Goal: Information Seeking & Learning: Learn about a topic

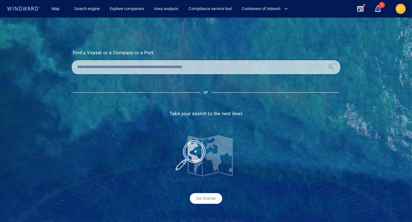
click at [175, 64] on input "text" at bounding box center [201, 67] width 248 height 9
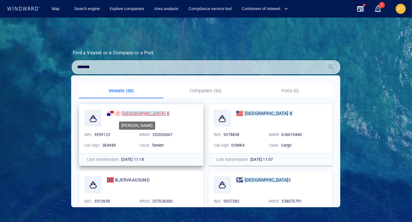
type input "*******"
click at [129, 115] on mark "[GEOGRAPHIC_DATA]" at bounding box center [143, 113] width 44 height 5
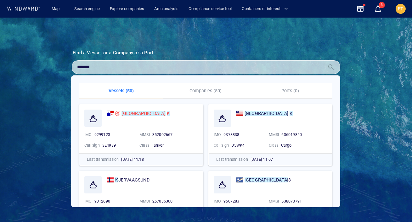
click at [115, 40] on div "Find a Vessel or a Company or a Port Name N/A IMO MMSI Call sign N/A Class N/A …" at bounding box center [206, 120] width 412 height 205
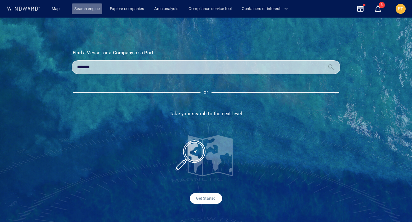
click at [90, 9] on link "Search engine" at bounding box center [87, 8] width 31 height 11
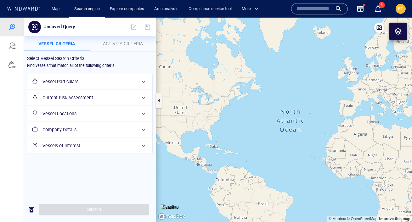
click at [93, 80] on h6 "Vessel Particulars" at bounding box center [88, 82] width 93 height 8
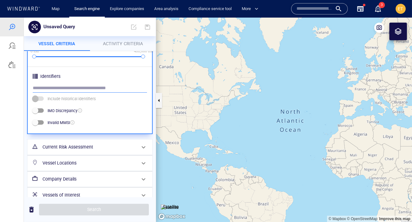
scroll to position [229, 0]
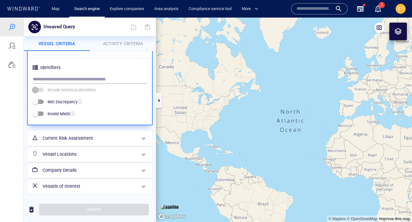
click at [92, 136] on h6 "Current Risk Assessment" at bounding box center [88, 139] width 93 height 8
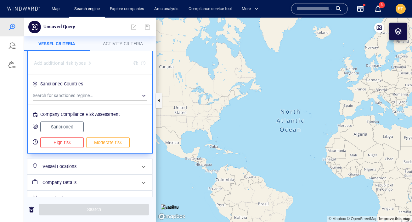
scroll to position [106, 0]
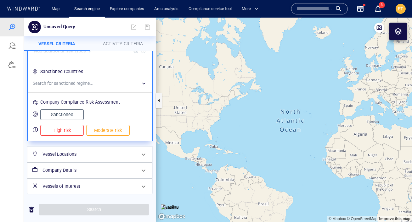
click at [96, 154] on h6 "Vessel Locations" at bounding box center [88, 155] width 93 height 8
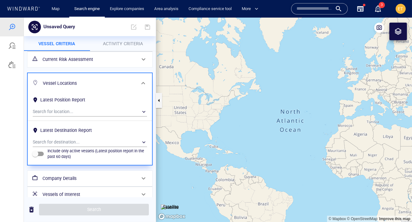
scroll to position [46, 0]
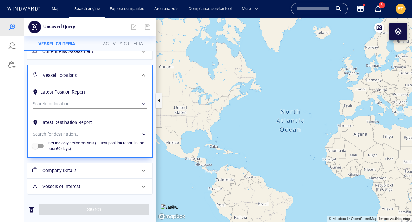
click at [81, 171] on h6 "Company Details" at bounding box center [88, 171] width 93 height 8
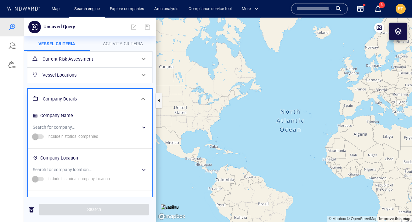
scroll to position [79, 0]
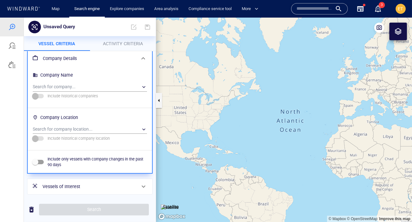
click at [117, 43] on span "Activity Criteria" at bounding box center [123, 43] width 40 height 5
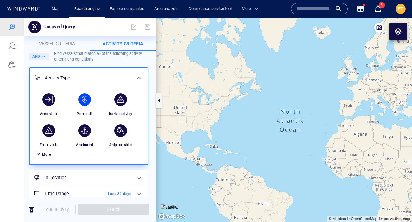
scroll to position [39, 0]
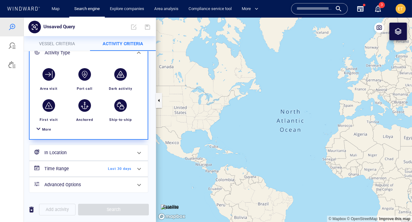
click at [43, 129] on span "More" at bounding box center [46, 130] width 9 height 4
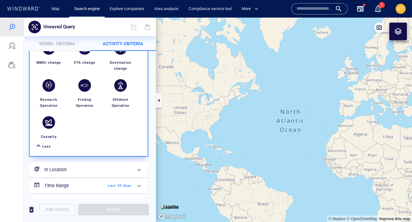
scroll to position [217, 0]
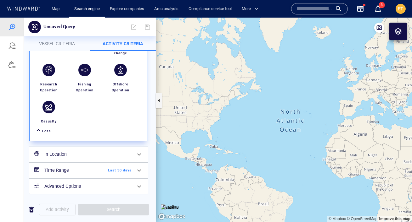
click at [56, 48] on button "Vessel criteria" at bounding box center [57, 43] width 66 height 15
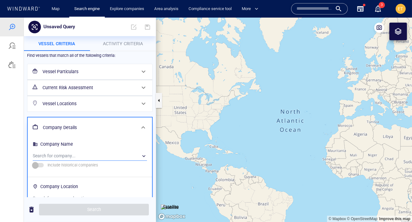
scroll to position [10, 0]
click at [65, 156] on div "​" at bounding box center [90, 155] width 114 height 9
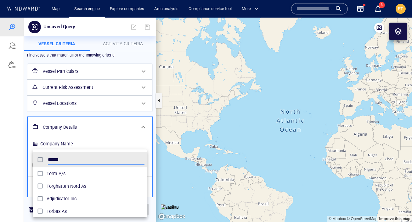
scroll to position [63, 114]
type input "******"
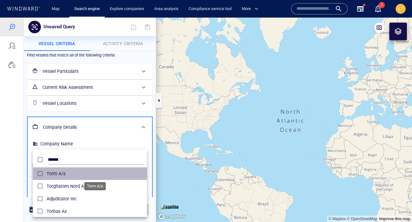
click at [64, 177] on span "Torm A/s" at bounding box center [96, 174] width 98 height 8
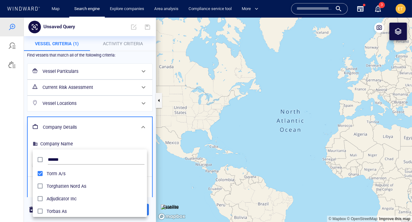
click at [23, 171] on div at bounding box center [206, 120] width 412 height 205
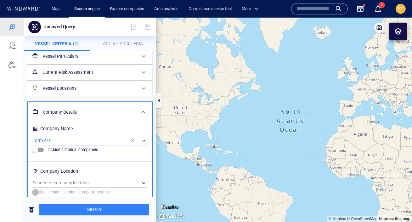
scroll to position [21, 0]
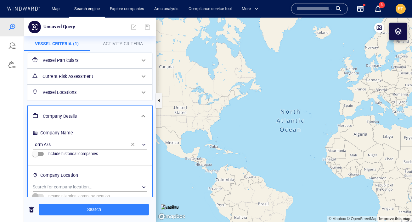
click at [89, 95] on h6 "Vessel Locations" at bounding box center [88, 93] width 93 height 8
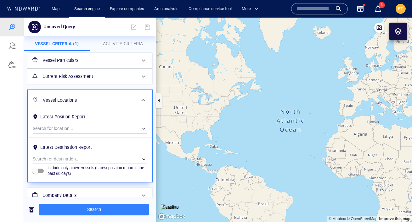
scroll to position [0, 0]
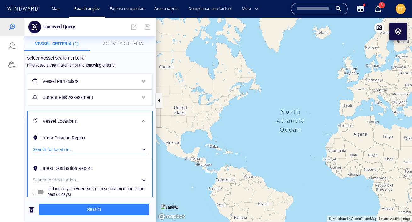
click at [70, 151] on div "​" at bounding box center [90, 149] width 114 height 9
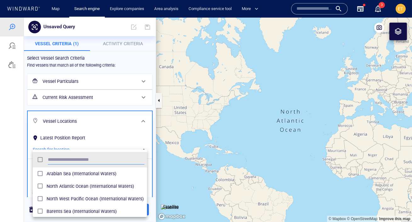
scroll to position [63, 114]
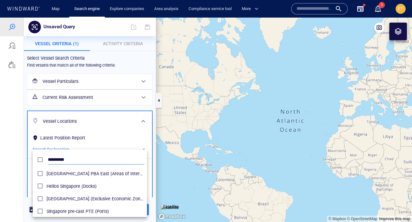
type input "*********"
click at [18, 160] on div at bounding box center [206, 120] width 412 height 205
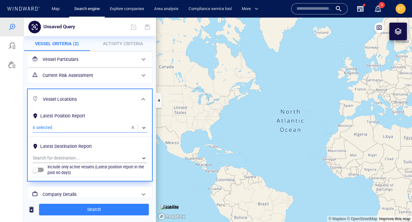
scroll to position [22, 0]
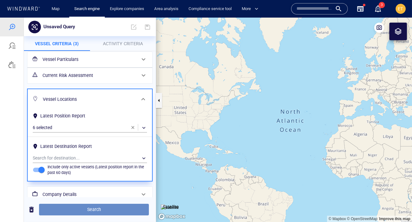
click at [79, 206] on span "Search" at bounding box center [94, 210] width 100 height 8
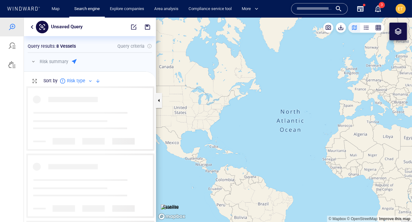
scroll to position [136, 132]
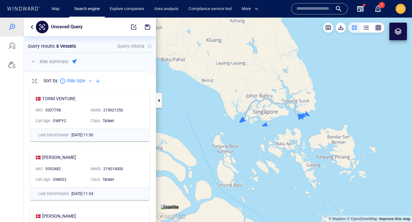
drag, startPoint x: 302, startPoint y: 135, endPoint x: 290, endPoint y: 135, distance: 11.6
click at [290, 135] on canvas "Map" at bounding box center [284, 120] width 256 height 205
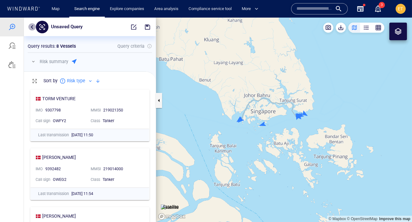
click at [33, 29] on button "button" at bounding box center [32, 27] width 8 height 8
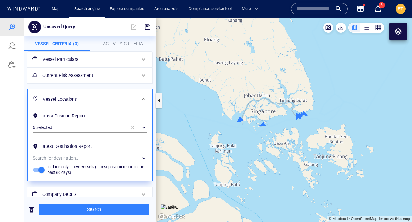
click at [135, 126] on span "button" at bounding box center [132, 127] width 5 height 5
click at [107, 157] on div "​" at bounding box center [90, 158] width 114 height 9
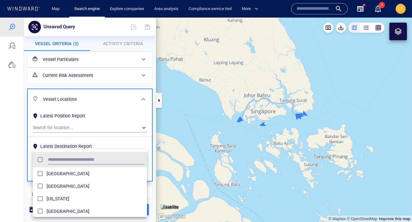
scroll to position [63, 114]
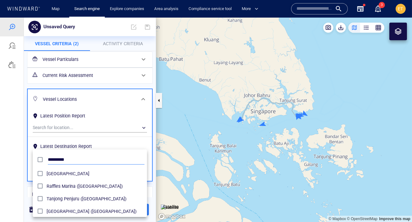
type input "*********"
click at [16, 160] on div at bounding box center [206, 120] width 412 height 205
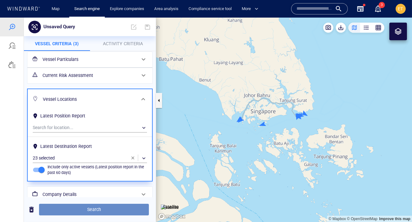
click at [84, 211] on span "Search" at bounding box center [94, 210] width 100 height 8
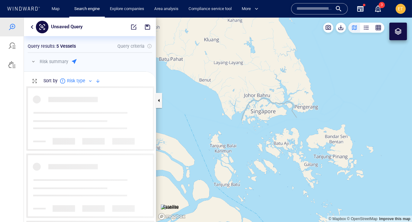
scroll to position [136, 132]
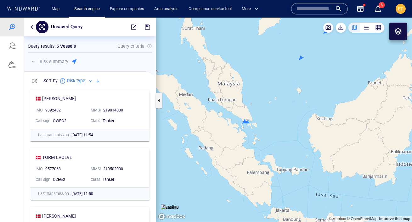
drag, startPoint x: 224, startPoint y: 144, endPoint x: 225, endPoint y: 154, distance: 10.7
click at [225, 154] on canvas "Map" at bounding box center [284, 120] width 256 height 205
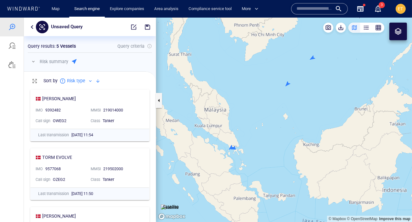
drag, startPoint x: 281, startPoint y: 81, endPoint x: 248, endPoint y: 123, distance: 54.2
click at [248, 123] on canvas "Map" at bounding box center [284, 120] width 256 height 205
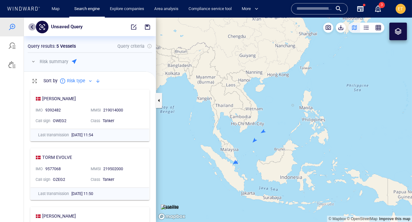
click at [31, 27] on button "button" at bounding box center [32, 27] width 8 height 8
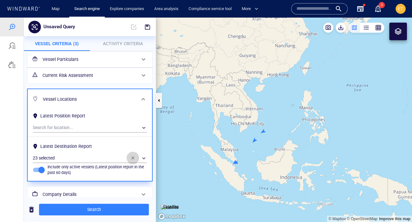
click at [131, 159] on span "button" at bounding box center [132, 158] width 5 height 5
click at [120, 45] on span "Activity Criteria" at bounding box center [123, 43] width 40 height 5
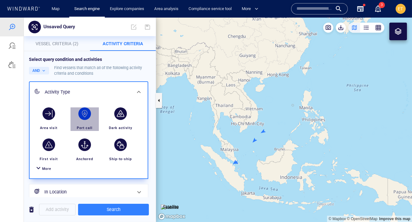
click at [84, 116] on div "button" at bounding box center [84, 114] width 13 height 13
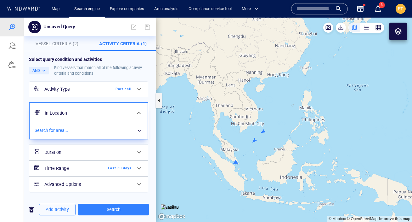
click at [75, 130] on div "​" at bounding box center [89, 130] width 108 height 9
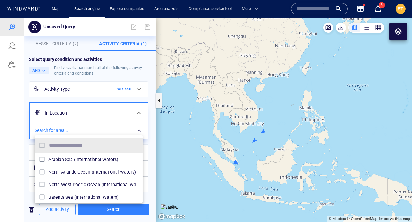
scroll to position [63, 108]
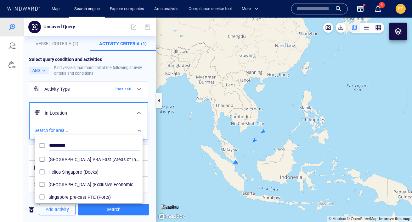
type input "*********"
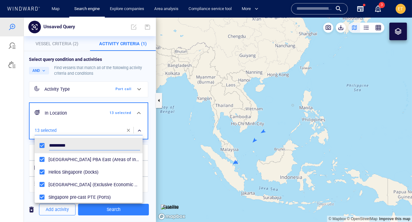
click at [19, 149] on div at bounding box center [206, 120] width 412 height 205
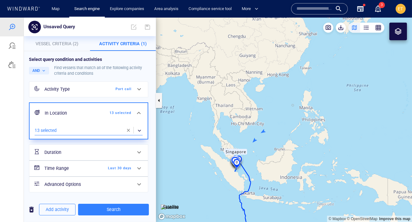
click at [137, 168] on span at bounding box center [139, 169] width 8 height 8
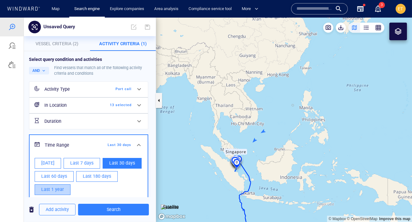
click at [54, 189] on span "Last 1 year" at bounding box center [52, 190] width 23 height 8
click at [90, 178] on span "Last 180 days" at bounding box center [97, 177] width 28 height 8
type input "**********"
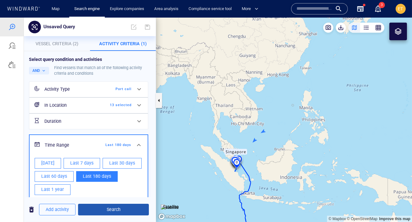
click at [109, 212] on span "Search" at bounding box center [113, 210] width 61 height 8
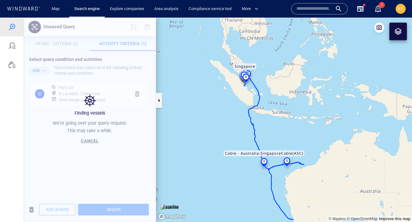
drag, startPoint x: 206, startPoint y: 142, endPoint x: 215, endPoint y: 56, distance: 86.1
click at [215, 56] on canvas "Map" at bounding box center [284, 120] width 256 height 205
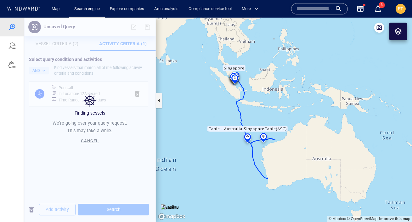
drag, startPoint x: 208, startPoint y: 83, endPoint x: 210, endPoint y: 109, distance: 26.5
click at [210, 109] on canvas "Map" at bounding box center [284, 120] width 256 height 205
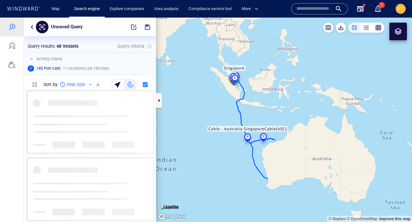
scroll to position [132, 132]
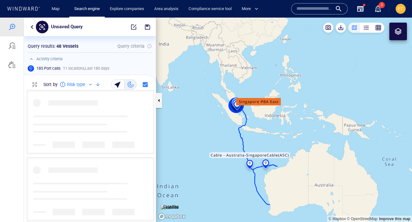
click at [256, 123] on canvas "Map" at bounding box center [284, 120] width 256 height 205
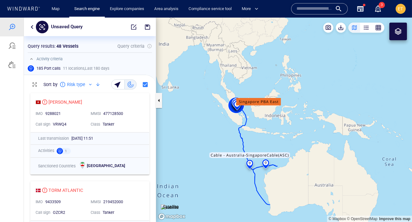
click at [254, 110] on canvas "Map" at bounding box center [284, 120] width 256 height 205
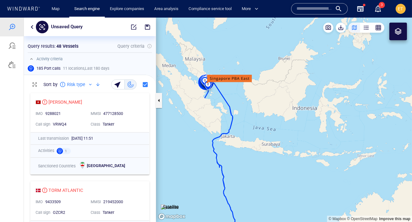
click at [241, 103] on canvas "Map" at bounding box center [284, 120] width 256 height 205
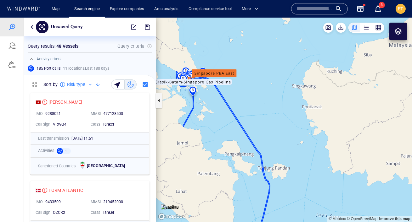
drag, startPoint x: 216, startPoint y: 77, endPoint x: 285, endPoint y: 125, distance: 84.4
click at [285, 125] on canvas "Map" at bounding box center [284, 120] width 256 height 205
click at [266, 100] on canvas "Map" at bounding box center [284, 120] width 256 height 205
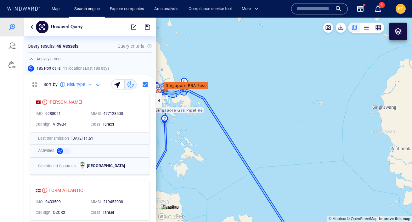
click at [255, 98] on canvas "Map" at bounding box center [284, 120] width 256 height 205
drag, startPoint x: 237, startPoint y: 95, endPoint x: 307, endPoint y: 93, distance: 70.2
click at [307, 93] on canvas "Map" at bounding box center [284, 120] width 256 height 205
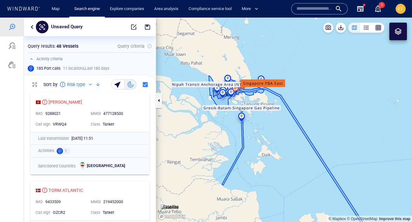
click at [260, 138] on canvas "Map" at bounding box center [284, 120] width 256 height 205
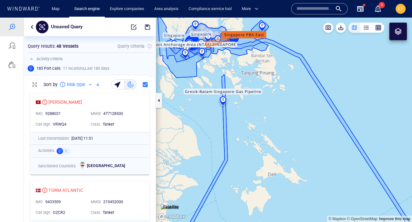
drag, startPoint x: 251, startPoint y: 92, endPoint x: 274, endPoint y: 149, distance: 61.1
click at [274, 149] on canvas "Map" at bounding box center [284, 120] width 256 height 205
click at [268, 126] on canvas "Map" at bounding box center [284, 120] width 256 height 205
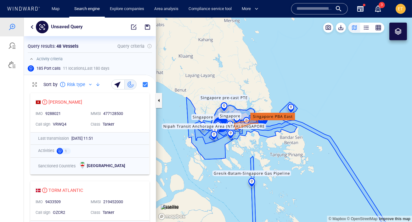
click at [251, 110] on canvas "Map" at bounding box center [284, 120] width 256 height 205
click at [257, 104] on canvas "Map" at bounding box center [284, 120] width 256 height 205
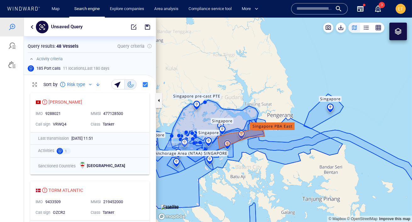
click at [257, 104] on canvas "Map" at bounding box center [284, 120] width 256 height 205
drag, startPoint x: 247, startPoint y: 104, endPoint x: 315, endPoint y: 61, distance: 80.5
click at [315, 61] on canvas "Map" at bounding box center [284, 120] width 256 height 205
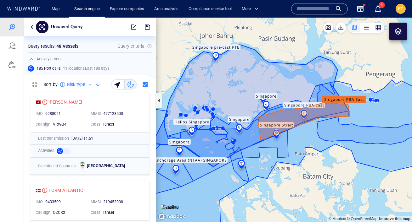
click at [235, 142] on canvas "Map" at bounding box center [284, 120] width 256 height 205
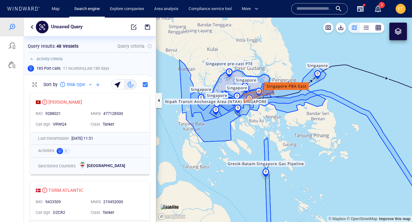
drag, startPoint x: 239, startPoint y: 140, endPoint x: 246, endPoint y: 140, distance: 7.2
click at [246, 140] on canvas "Map" at bounding box center [284, 120] width 256 height 205
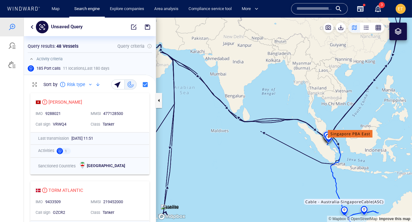
drag, startPoint x: 326, startPoint y: 65, endPoint x: 313, endPoint y: 65, distance: 12.6
click at [313, 65] on canvas "Map" at bounding box center [284, 120] width 256 height 205
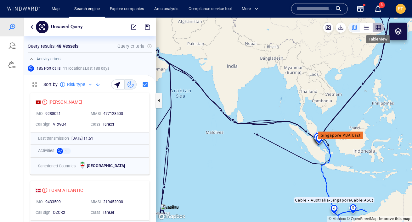
click at [378, 29] on div "button" at bounding box center [378, 28] width 6 height 6
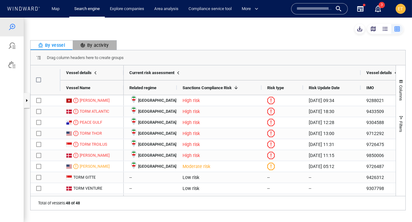
click at [96, 45] on div "By activity" at bounding box center [94, 46] width 29 height 8
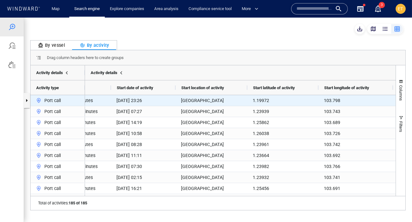
scroll to position [0, 0]
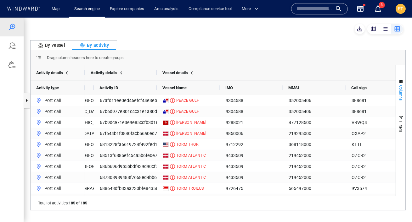
click at [402, 85] on span "Columns" at bounding box center [401, 93] width 5 height 16
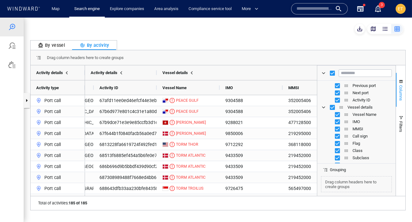
click at [399, 86] on span "Columns" at bounding box center [401, 93] width 5 height 16
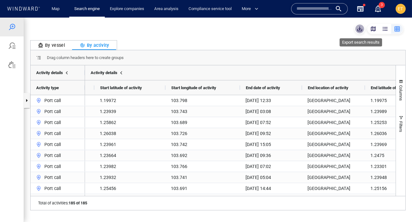
click at [360, 30] on span "button" at bounding box center [359, 29] width 6 height 6
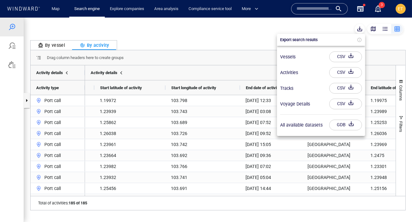
click at [373, 30] on div at bounding box center [206, 120] width 412 height 205
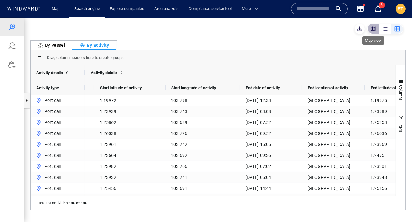
click at [373, 30] on div "button" at bounding box center [373, 29] width 6 height 6
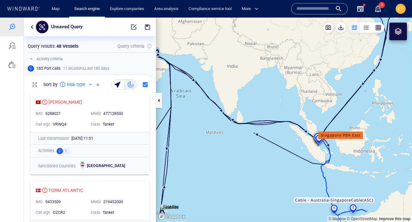
click at [31, 31] on div "Unsaved Query" at bounding box center [90, 27] width 132 height 19
click at [32, 27] on button "button" at bounding box center [32, 27] width 8 height 8
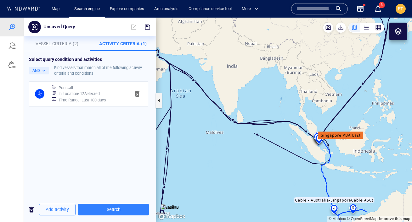
click at [76, 97] on div "Time Range : Last 180 days" at bounding box center [91, 100] width 69 height 9
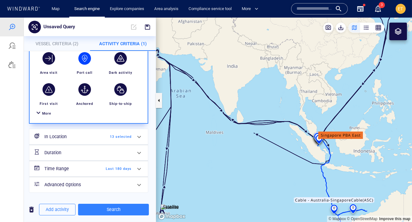
click at [313, 146] on canvas "Map" at bounding box center [284, 120] width 256 height 205
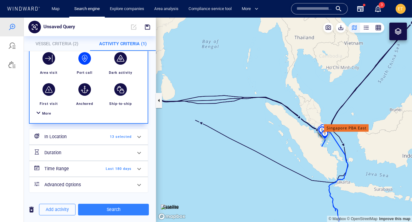
click at [311, 142] on canvas "Map" at bounding box center [284, 120] width 256 height 205
click at [316, 138] on canvas "Map" at bounding box center [284, 120] width 256 height 205
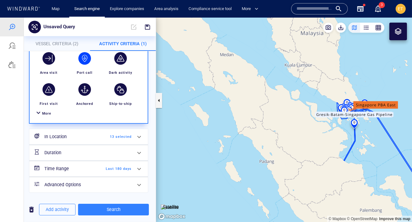
drag, startPoint x: 329, startPoint y: 135, endPoint x: 296, endPoint y: 141, distance: 33.1
click at [296, 141] on canvas "Map" at bounding box center [284, 120] width 256 height 205
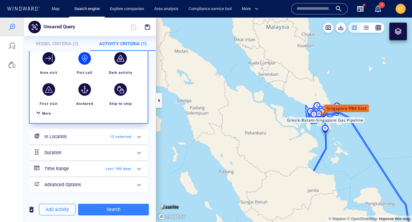
click at [344, 136] on canvas "Map" at bounding box center [284, 120] width 256 height 205
click at [339, 132] on canvas "Map" at bounding box center [284, 120] width 256 height 205
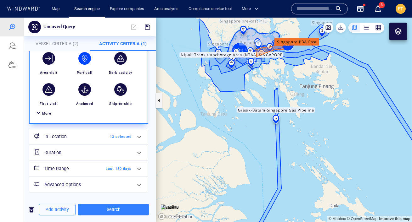
drag, startPoint x: 341, startPoint y: 135, endPoint x: 371, endPoint y: 176, distance: 50.7
click at [371, 176] on canvas "Map" at bounding box center [284, 120] width 256 height 205
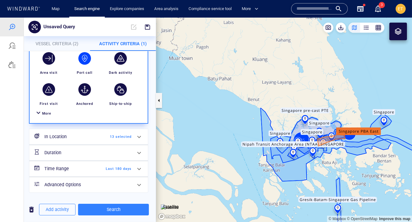
click at [365, 160] on canvas "Map" at bounding box center [284, 120] width 256 height 205
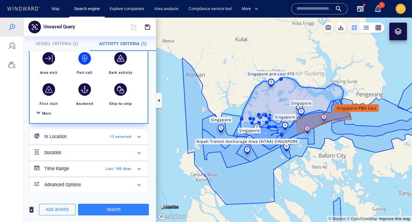
drag, startPoint x: 327, startPoint y: 161, endPoint x: 350, endPoint y: 164, distance: 23.5
click at [350, 164] on canvas "Map" at bounding box center [284, 120] width 256 height 205
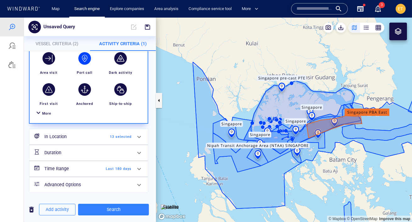
drag, startPoint x: 331, startPoint y: 162, endPoint x: 336, endPoint y: 164, distance: 6.0
click at [336, 164] on canvas "Map" at bounding box center [284, 120] width 256 height 205
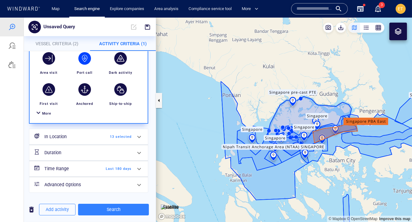
click at [338, 169] on canvas "Map" at bounding box center [284, 120] width 256 height 205
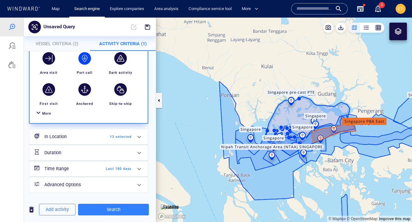
click at [338, 169] on canvas "Map" at bounding box center [284, 120] width 256 height 205
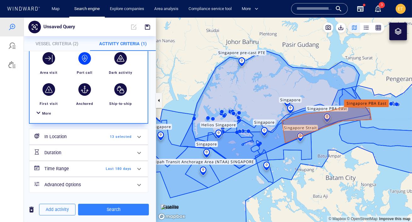
drag, startPoint x: 320, startPoint y: 167, endPoint x: 318, endPoint y: 192, distance: 25.0
click at [318, 192] on canvas "Map" at bounding box center [284, 120] width 256 height 205
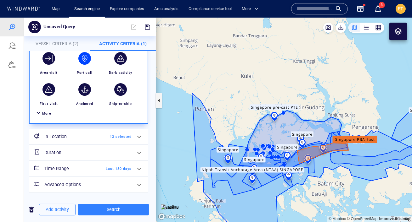
drag, startPoint x: 318, startPoint y: 192, endPoint x: 297, endPoint y: 142, distance: 53.6
click at [297, 142] on canvas "Map" at bounding box center [284, 120] width 256 height 205
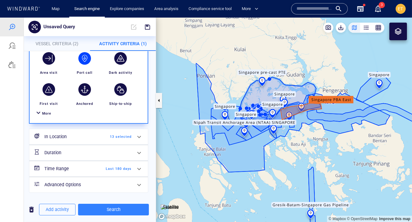
drag, startPoint x: 298, startPoint y: 157, endPoint x: 298, endPoint y: 169, distance: 12.3
click at [298, 169] on canvas "Map" at bounding box center [284, 120] width 256 height 205
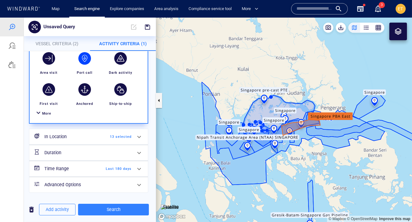
click at [305, 148] on canvas "Map" at bounding box center [284, 120] width 256 height 205
click at [305, 146] on canvas "Map" at bounding box center [284, 120] width 256 height 205
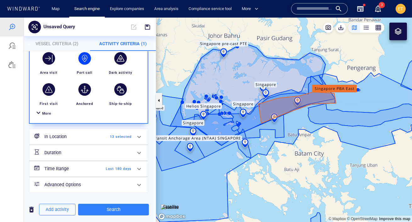
click at [305, 146] on canvas "Map" at bounding box center [284, 120] width 256 height 205
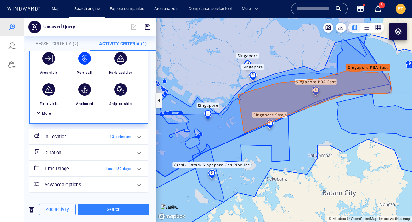
drag, startPoint x: 303, startPoint y: 145, endPoint x: 353, endPoint y: 177, distance: 59.0
click at [353, 177] on canvas "Map" at bounding box center [284, 120] width 256 height 205
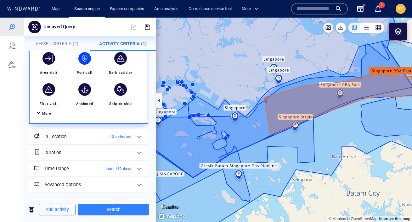
drag, startPoint x: 329, startPoint y: 196, endPoint x: 339, endPoint y: 153, distance: 44.5
click at [339, 153] on canvas "Map" at bounding box center [284, 120] width 256 height 205
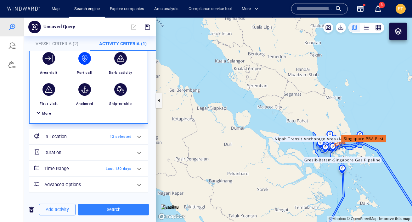
click at [399, 36] on div at bounding box center [398, 32] width 18 height 18
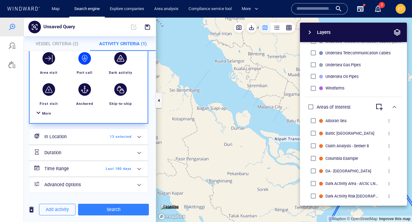
scroll to position [253, 0]
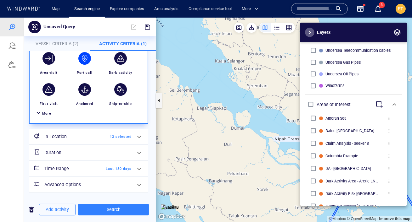
click at [309, 32] on span "button" at bounding box center [310, 33] width 8 height 8
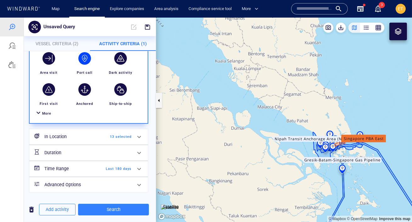
drag, startPoint x: 202, startPoint y: 147, endPoint x: 244, endPoint y: 86, distance: 73.6
click at [225, 141] on canvas "Map" at bounding box center [284, 120] width 256 height 205
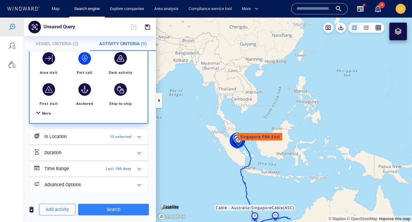
drag, startPoint x: 215, startPoint y: 112, endPoint x: 250, endPoint y: 144, distance: 47.4
click at [250, 144] on canvas "Map" at bounding box center [284, 120] width 256 height 205
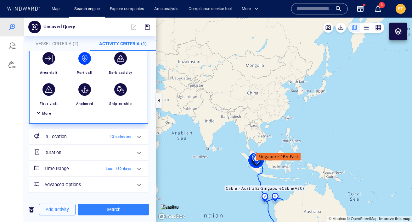
drag, startPoint x: 196, startPoint y: 113, endPoint x: 246, endPoint y: 126, distance: 51.7
click at [246, 126] on canvas "Map" at bounding box center [284, 120] width 256 height 205
drag, startPoint x: 198, startPoint y: 135, endPoint x: 213, endPoint y: 126, distance: 17.9
click at [213, 126] on canvas "Map" at bounding box center [284, 120] width 256 height 205
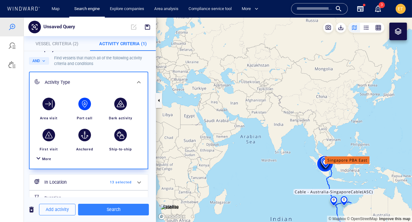
scroll to position [9, 0]
click at [49, 108] on div "button" at bounding box center [48, 104] width 13 height 13
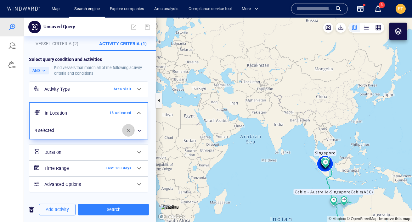
click at [127, 129] on span "button" at bounding box center [128, 130] width 5 height 5
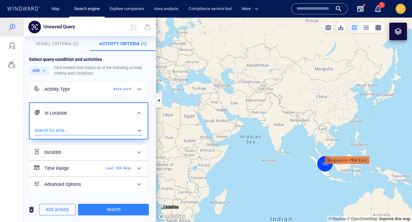
click at [89, 131] on div "​" at bounding box center [89, 130] width 108 height 9
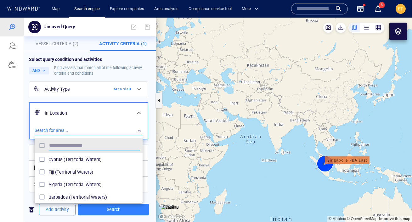
scroll to position [63, 108]
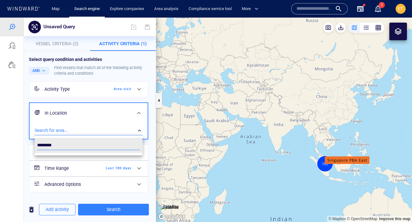
type input "*******"
click at [60, 127] on div at bounding box center [206, 120] width 412 height 205
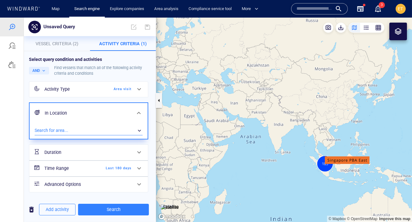
click at [63, 130] on div "​" at bounding box center [89, 130] width 108 height 9
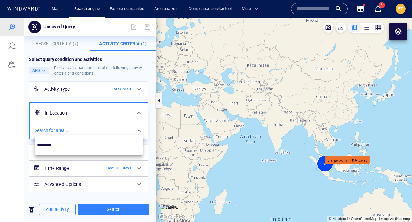
click at [71, 134] on div at bounding box center [206, 120] width 412 height 205
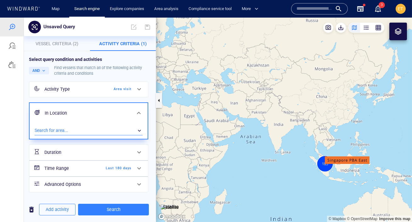
click at [92, 132] on div "​" at bounding box center [89, 130] width 108 height 9
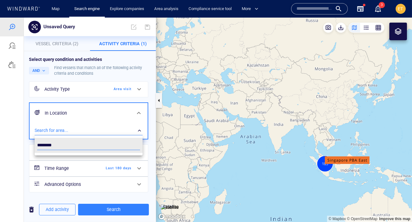
click at [30, 210] on div at bounding box center [206, 120] width 412 height 205
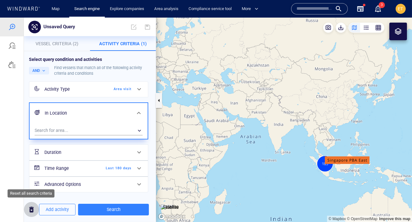
click at [30, 211] on span "button" at bounding box center [32, 210] width 8 height 8
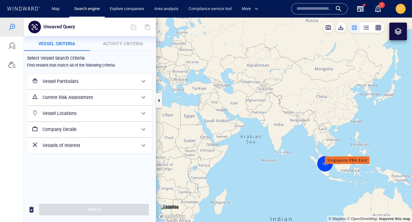
click at [82, 128] on h6 "Company Details" at bounding box center [88, 130] width 93 height 8
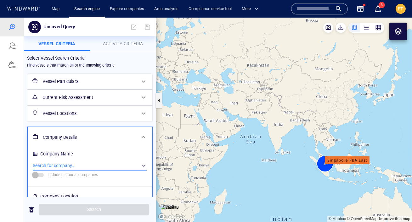
click at [67, 162] on div "​" at bounding box center [90, 165] width 114 height 9
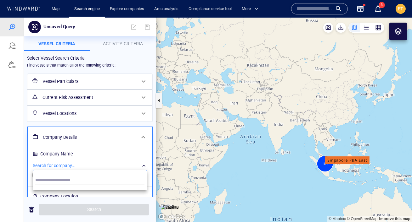
click at [77, 87] on div at bounding box center [206, 120] width 412 height 205
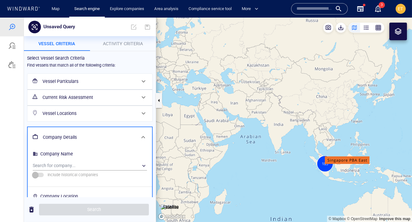
click at [79, 82] on h6 "Vessel Particulars" at bounding box center [88, 82] width 93 height 8
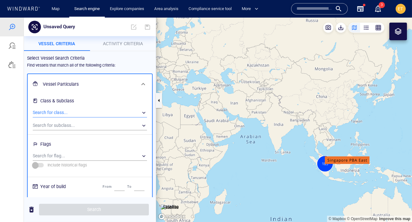
click at [60, 113] on div "​" at bounding box center [90, 112] width 114 height 9
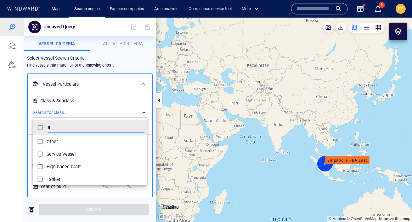
scroll to position [63, 114]
type input "****"
click at [48, 144] on span "Tanker" at bounding box center [96, 142] width 98 height 8
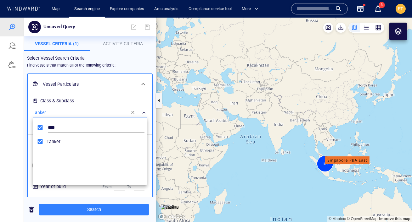
click at [113, 56] on div at bounding box center [206, 120] width 412 height 205
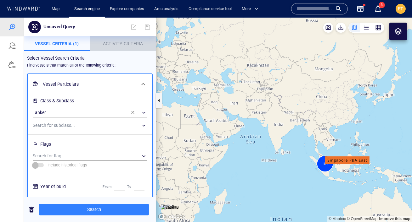
click at [120, 44] on span "Activity Criteria" at bounding box center [123, 43] width 40 height 5
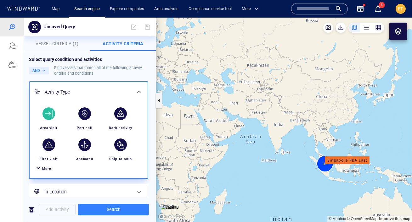
click at [45, 118] on div "button" at bounding box center [48, 114] width 13 height 13
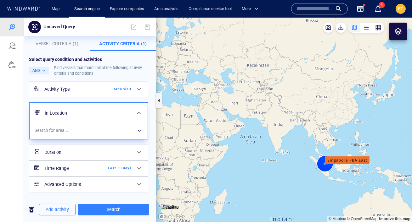
click at [59, 132] on div "​" at bounding box center [89, 130] width 108 height 9
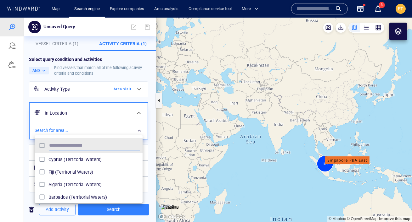
scroll to position [63, 108]
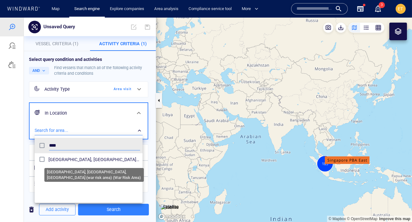
type input "***"
click at [79, 160] on span "Indian Ocean, Gulf of Aden, Southern Red Sea (war risk area) (War Risk Area)" at bounding box center [94, 160] width 92 height 8
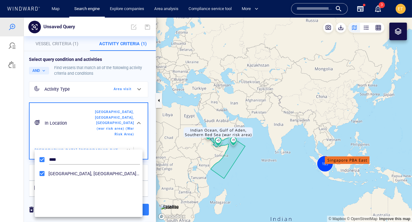
drag, startPoint x: 207, startPoint y: 111, endPoint x: 211, endPoint y: 103, distance: 9.1
click at [211, 103] on div at bounding box center [206, 120] width 412 height 205
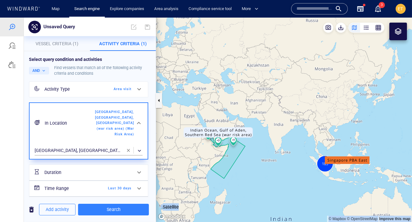
drag, startPoint x: 211, startPoint y: 109, endPoint x: 216, endPoint y: 96, distance: 13.7
click at [121, 206] on span "Search" at bounding box center [113, 210] width 61 height 8
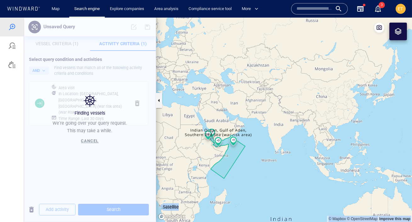
click at [261, 175] on canvas "Map" at bounding box center [284, 120] width 256 height 205
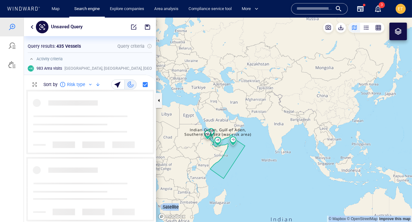
scroll to position [132, 132]
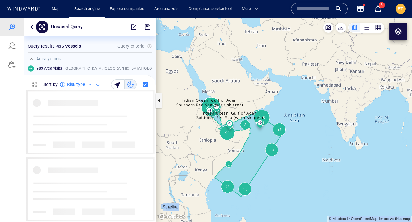
drag, startPoint x: 235, startPoint y: 158, endPoint x: 299, endPoint y: 177, distance: 66.1
click at [299, 177] on canvas "Map" at bounding box center [284, 120] width 256 height 205
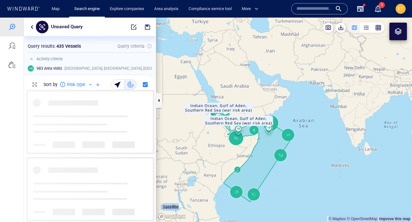
click at [219, 155] on canvas "Map" at bounding box center [284, 120] width 256 height 205
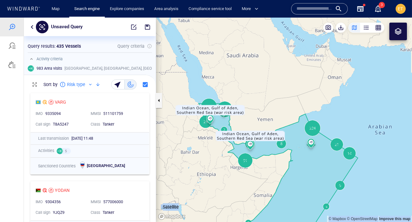
drag, startPoint x: 219, startPoint y: 155, endPoint x: 171, endPoint y: 158, distance: 47.6
click at [171, 158] on canvas "Map" at bounding box center [284, 120] width 256 height 205
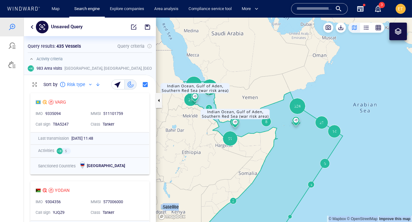
drag, startPoint x: 338, startPoint y: 129, endPoint x: 366, endPoint y: 145, distance: 32.0
click at [366, 145] on canvas "Map" at bounding box center [284, 120] width 256 height 205
click at [188, 143] on canvas "Map" at bounding box center [284, 120] width 256 height 205
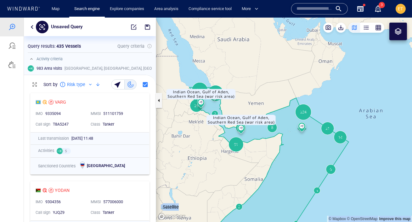
drag, startPoint x: 209, startPoint y: 129, endPoint x: 189, endPoint y: 167, distance: 43.1
click at [189, 167] on canvas "Map" at bounding box center [284, 120] width 256 height 205
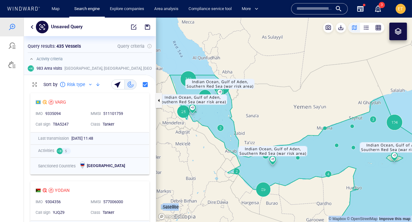
click at [221, 128] on canvas "Map" at bounding box center [284, 120] width 256 height 205
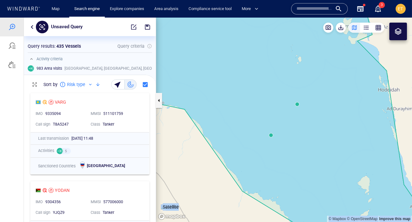
click at [271, 136] on canvas "Map" at bounding box center [284, 120] width 256 height 205
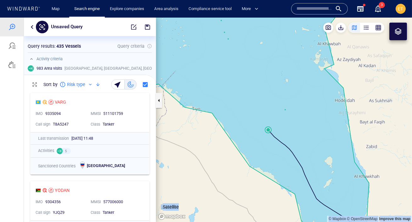
drag, startPoint x: 237, startPoint y: 155, endPoint x: 240, endPoint y: 145, distance: 9.9
click at [237, 156] on canvas "Map" at bounding box center [284, 120] width 256 height 205
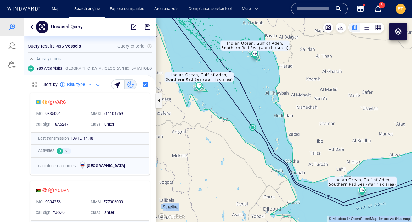
click at [253, 129] on canvas "Map" at bounding box center [284, 120] width 256 height 205
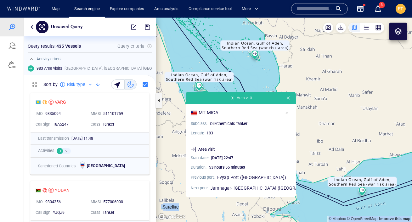
drag, startPoint x: 196, startPoint y: 146, endPoint x: 184, endPoint y: 107, distance: 40.8
click at [184, 107] on canvas "Map" at bounding box center [284, 120] width 256 height 205
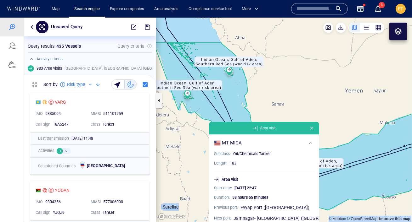
drag, startPoint x: 177, startPoint y: 115, endPoint x: 199, endPoint y: 143, distance: 35.0
click at [199, 143] on canvas "Map" at bounding box center [284, 120] width 256 height 205
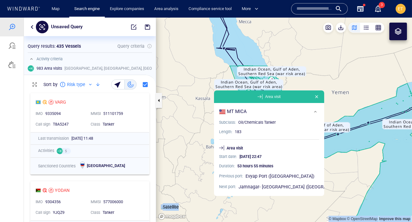
drag, startPoint x: 336, startPoint y: 118, endPoint x: 318, endPoint y: 84, distance: 38.8
click at [318, 84] on canvas "Map" at bounding box center [284, 120] width 256 height 205
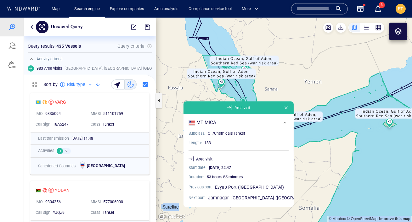
drag, startPoint x: 211, startPoint y: 87, endPoint x: 180, endPoint y: 98, distance: 32.6
click at [180, 98] on canvas "Map" at bounding box center [284, 120] width 256 height 205
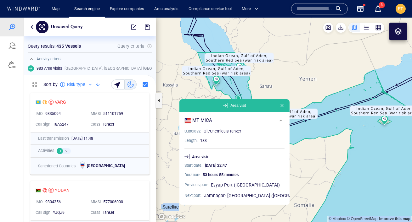
drag, startPoint x: 348, startPoint y: 84, endPoint x: 287, endPoint y: 72, distance: 61.9
click at [287, 72] on canvas "Map" at bounding box center [284, 120] width 256 height 205
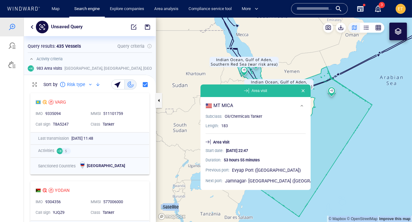
click at [31, 29] on button "button" at bounding box center [32, 27] width 8 height 8
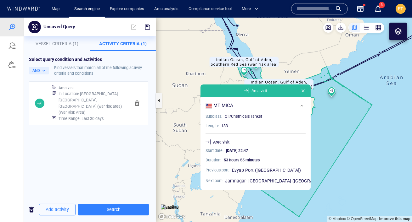
click at [123, 100] on h6 "In Location : Indian Ocean, Gulf of Aden, Southern Red Sea (war risk area) (War…" at bounding box center [92, 103] width 67 height 25
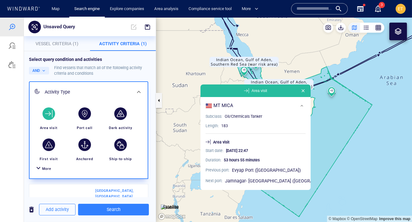
click at [69, 43] on span "Vessel Criteria (1)" at bounding box center [57, 43] width 43 height 5
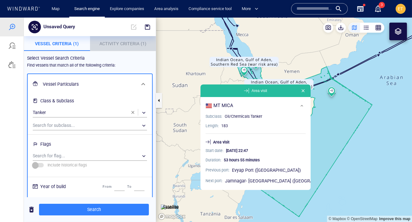
click at [108, 49] on button "Activity Criteria (1)" at bounding box center [123, 43] width 66 height 15
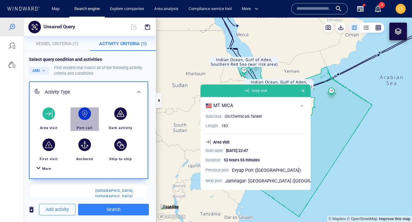
click at [85, 114] on div "button" at bounding box center [84, 114] width 13 height 13
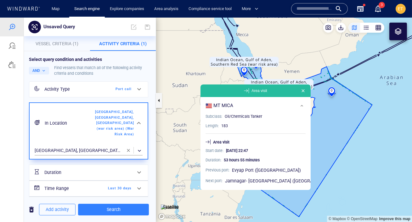
click at [128, 151] on span "button" at bounding box center [128, 150] width 5 height 5
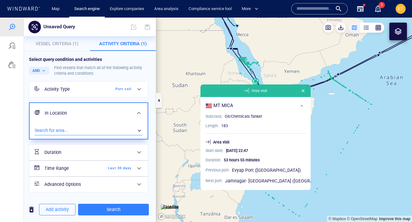
click at [95, 131] on div "​" at bounding box center [89, 130] width 108 height 9
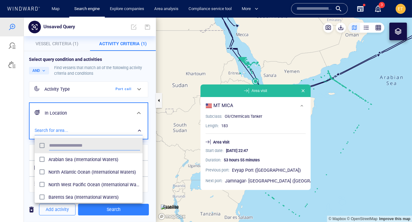
scroll to position [63, 108]
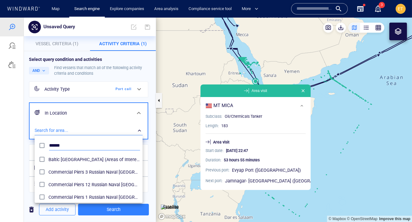
type input "******"
click at [19, 144] on div at bounding box center [206, 120] width 412 height 205
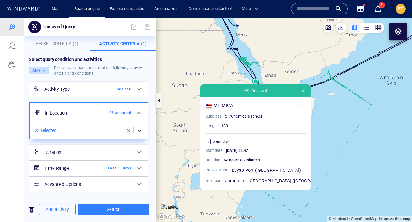
click at [46, 69] on button "AND" at bounding box center [39, 71] width 20 height 8
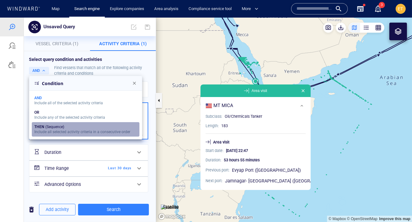
click at [59, 126] on div "THEN (Sequence)" at bounding box center [82, 127] width 96 height 4
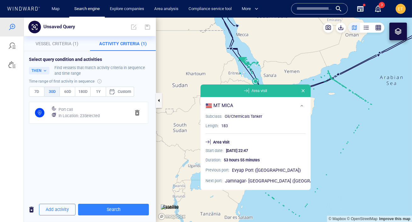
click at [60, 137] on div "Select query condition and activities THEN Find vessels that match activity cri…" at bounding box center [90, 124] width 132 height 146
click at [66, 93] on span "60D" at bounding box center [68, 91] width 10 height 7
click at [50, 209] on span "Add activity" at bounding box center [57, 210] width 23 height 8
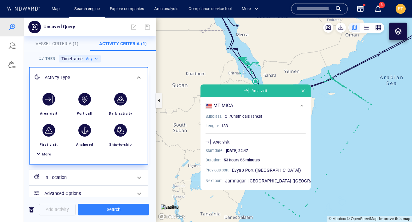
scroll to position [82, 0]
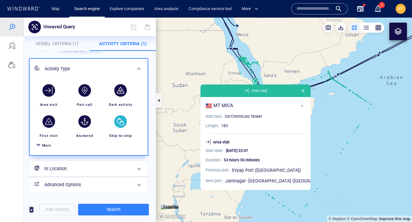
click at [119, 125] on div "button" at bounding box center [120, 121] width 13 height 13
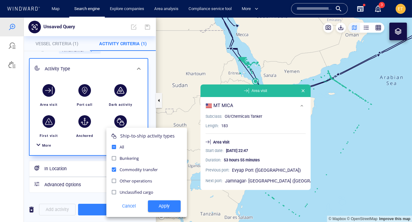
click at [164, 213] on div "Ship-to-ship activity types All Bunkering Commodity transfer Other operations U…" at bounding box center [146, 172] width 81 height 89
click at [163, 208] on span "Apply" at bounding box center [164, 207] width 23 height 8
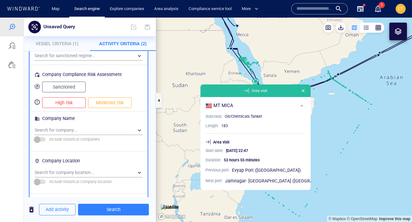
scroll to position [533, 0]
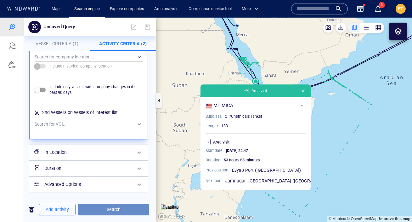
click at [110, 208] on span "Search" at bounding box center [113, 210] width 61 height 8
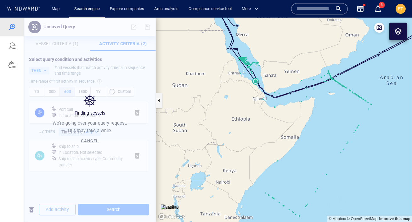
scroll to position [0, 0]
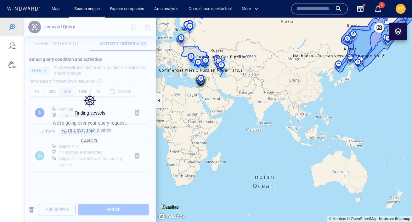
drag, startPoint x: 190, startPoint y: 116, endPoint x: 248, endPoint y: 126, distance: 58.4
click at [248, 126] on canvas "Map" at bounding box center [284, 120] width 256 height 205
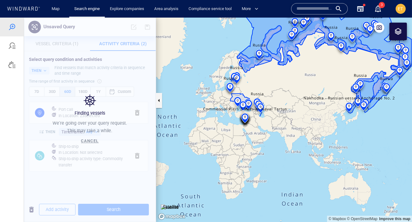
drag, startPoint x: 249, startPoint y: 127, endPoint x: 232, endPoint y: 147, distance: 26.5
click at [232, 147] on canvas "Map" at bounding box center [284, 120] width 256 height 205
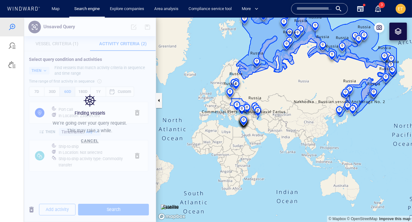
drag, startPoint x: 284, startPoint y: 98, endPoint x: 272, endPoint y: 106, distance: 14.2
click at [272, 106] on canvas "Map" at bounding box center [284, 120] width 256 height 205
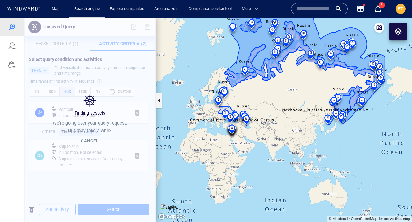
click at [30, 209] on div "Finding vessels We're going over your query request. This may take a while. Can…" at bounding box center [90, 120] width 132 height 205
click at [89, 143] on span "Cancel" at bounding box center [90, 141] width 18 height 5
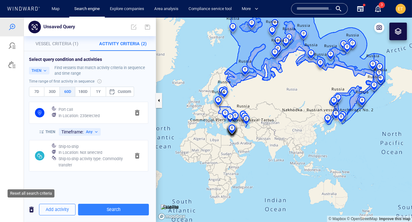
click at [32, 210] on span "button" at bounding box center [32, 210] width 8 height 8
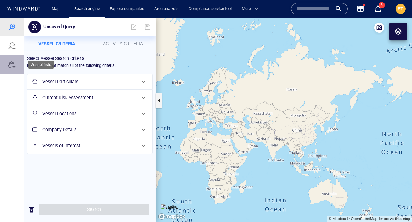
click at [12, 66] on div at bounding box center [12, 65] width 8 height 8
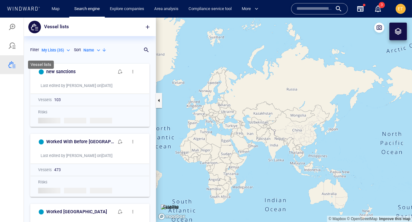
scroll to position [162, 132]
click at [148, 29] on span "button" at bounding box center [147, 27] width 6 height 6
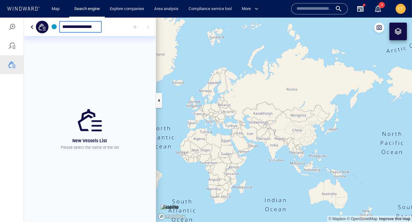
scroll to position [0, 3]
type input "**********"
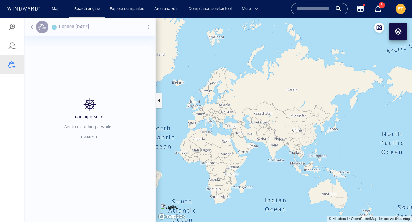
scroll to position [162, 132]
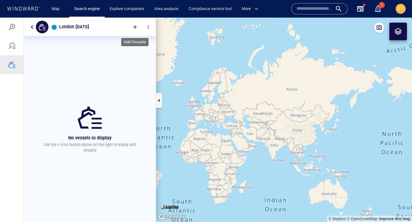
click at [135, 28] on div at bounding box center [135, 27] width 14 height 14
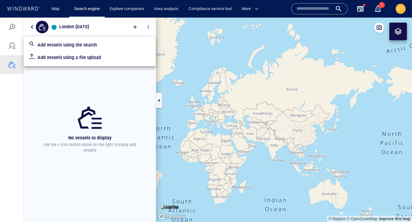
click at [86, 57] on p "Add vessels using a file upload" at bounding box center [93, 58] width 113 height 8
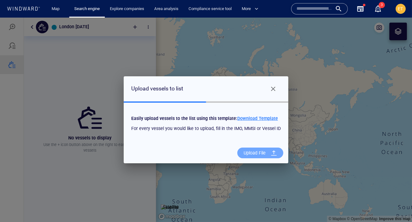
click at [255, 153] on div "Upload File" at bounding box center [254, 153] width 27 height 13
click at [0, 18] on input "Upload File" at bounding box center [0, 18] width 0 height 0
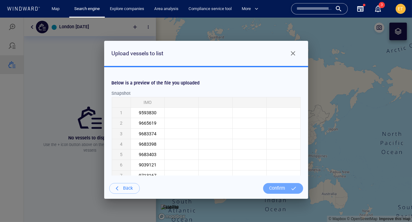
click at [278, 189] on div "Confirm" at bounding box center [277, 188] width 21 height 13
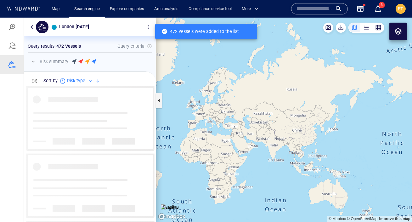
scroll to position [136, 132]
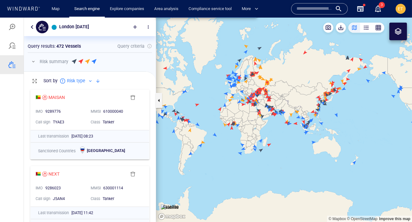
drag, startPoint x: 282, startPoint y: 107, endPoint x: 232, endPoint y: 99, distance: 50.6
click at [232, 99] on canvas "Map" at bounding box center [284, 120] width 256 height 205
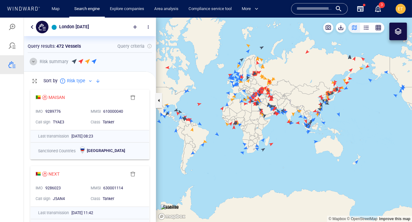
click at [34, 63] on button "button" at bounding box center [34, 62] width 8 height 8
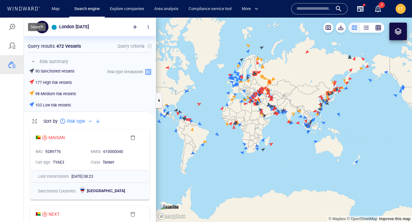
click at [11, 27] on div at bounding box center [12, 27] width 8 height 8
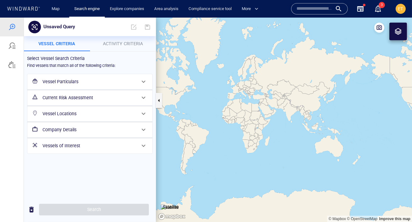
click at [69, 147] on h6 "Vessels of Interest" at bounding box center [88, 146] width 93 height 8
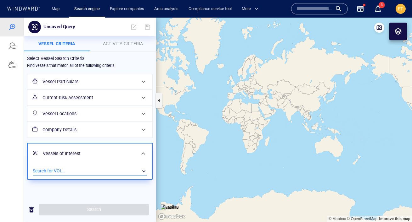
click at [57, 169] on div "​" at bounding box center [90, 171] width 114 height 9
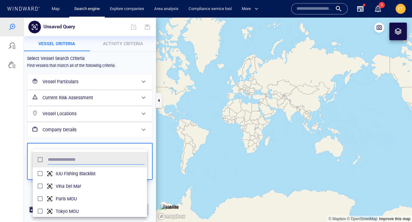
scroll to position [63, 114]
type input "**********"
click at [58, 176] on span "London Wednesday" at bounding box center [100, 174] width 89 height 8
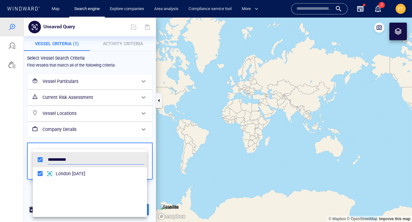
click at [25, 187] on div at bounding box center [206, 120] width 412 height 205
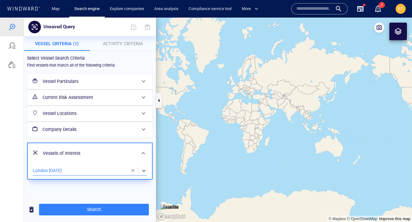
click at [122, 39] on button "Activity Criteria" at bounding box center [123, 43] width 66 height 15
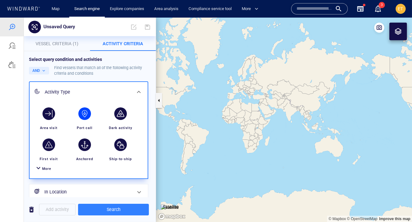
click at [84, 115] on div "button" at bounding box center [84, 114] width 13 height 13
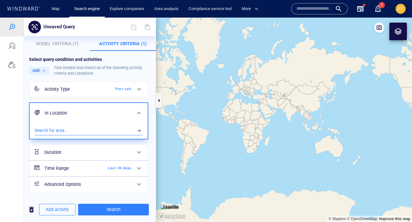
click at [73, 132] on div "​" at bounding box center [89, 130] width 108 height 9
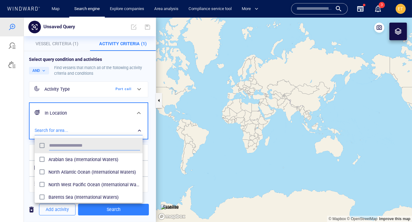
scroll to position [63, 108]
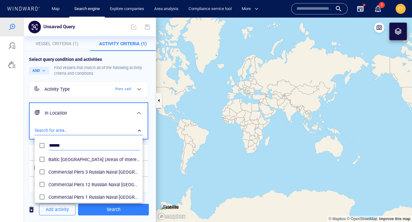
type input "******"
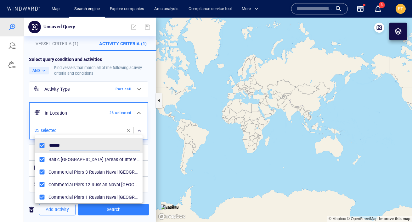
click at [18, 147] on div at bounding box center [206, 120] width 412 height 205
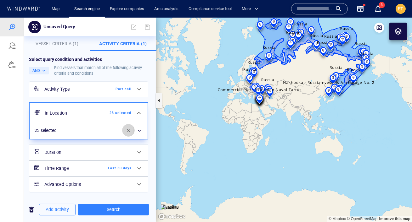
click at [129, 130] on span "button" at bounding box center [128, 130] width 5 height 5
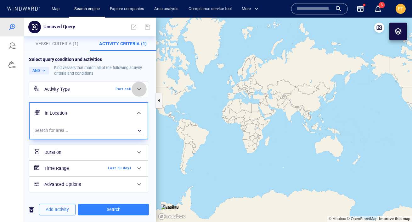
click at [137, 87] on icon at bounding box center [139, 90] width 8 height 8
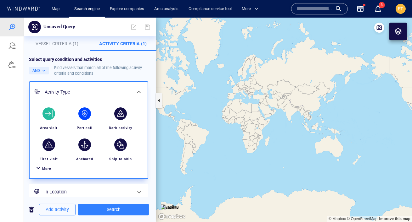
click at [56, 113] on div "button" at bounding box center [49, 114] width 18 height 18
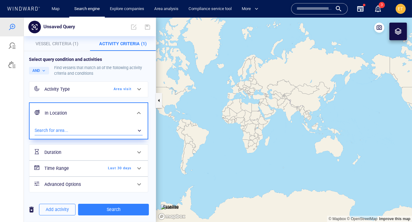
click at [69, 131] on div "​" at bounding box center [89, 130] width 108 height 9
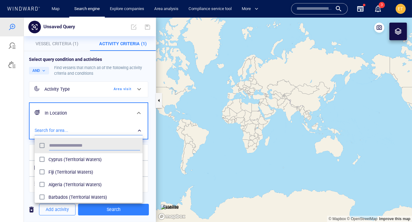
scroll to position [63, 108]
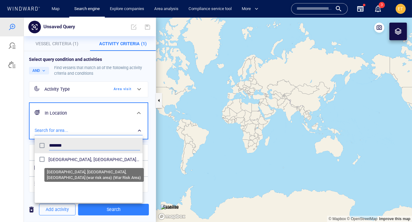
type input "*******"
click at [71, 163] on span "Indian Ocean, Gulf of Aden, Southern Red Sea (war risk area) (War Risk Area)" at bounding box center [94, 160] width 92 height 8
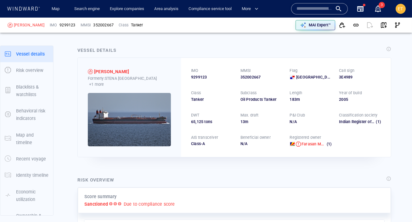
scroll to position [21, 0]
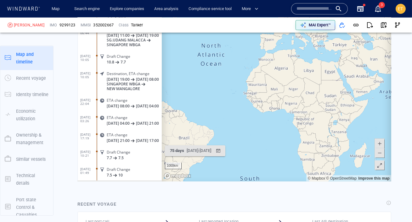
scroll to position [920, 0]
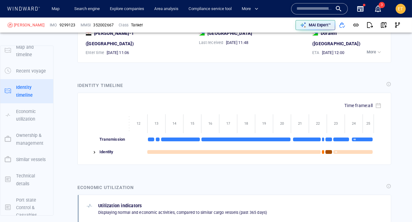
scroll to position [1149, 0]
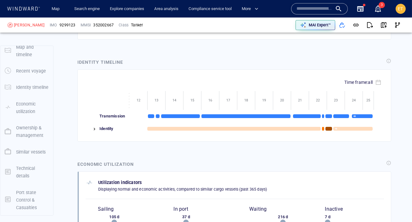
click at [90, 123] on div at bounding box center [92, 129] width 12 height 13
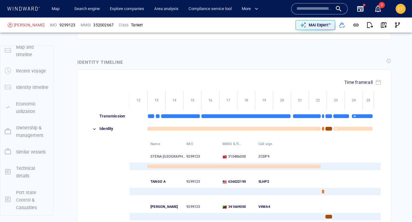
click at [93, 127] on img at bounding box center [94, 129] width 5 height 5
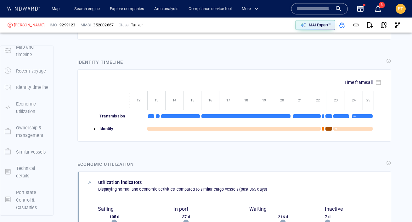
click at [93, 127] on img at bounding box center [94, 129] width 5 height 5
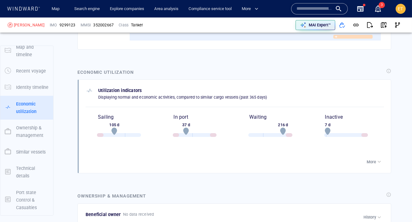
scroll to position [1359, 0]
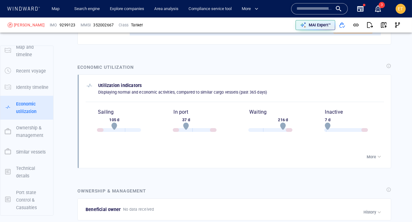
click at [371, 154] on p "More" at bounding box center [371, 157] width 9 height 6
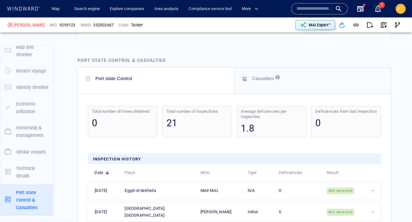
scroll to position [2016, 0]
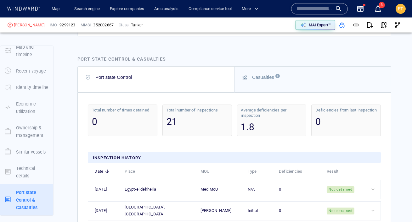
click at [34, 8] on icon at bounding box center [24, 9] width 34 height 4
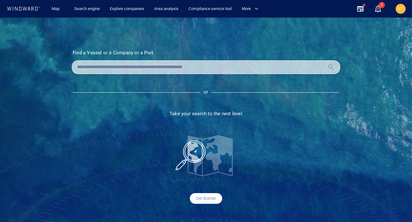
click at [110, 68] on input "text" at bounding box center [201, 67] width 248 height 9
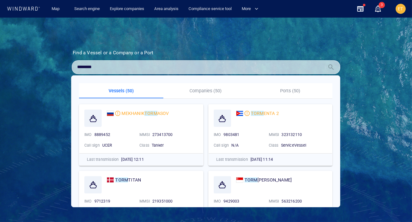
type input "********"
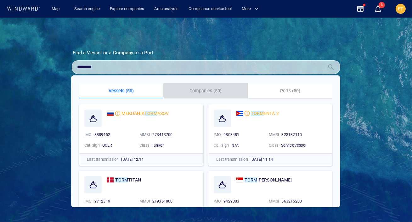
click at [200, 89] on p "Companies (50)" at bounding box center [205, 91] width 77 height 8
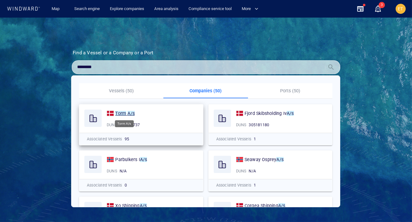
click at [125, 112] on mark "Torm" at bounding box center [120, 113] width 11 height 5
drag, startPoint x: 99, startPoint y: 69, endPoint x: 71, endPoint y: 69, distance: 28.6
click at [71, 69] on section "Find a Vessel or a Company or a Port Name N/A IMO MMSI Call sign N/A Class N/A …" at bounding box center [206, 127] width 300 height 154
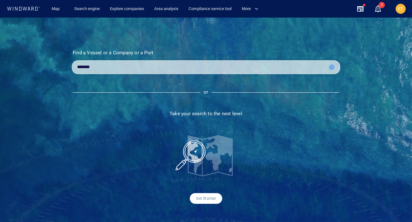
drag, startPoint x: 98, startPoint y: 66, endPoint x: 76, endPoint y: 67, distance: 21.1
click at [76, 67] on div "*******" at bounding box center [206, 67] width 268 height 14
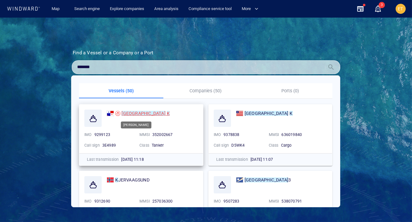
type input "*******"
click at [130, 113] on mark "SOFIA" at bounding box center [143, 113] width 44 height 5
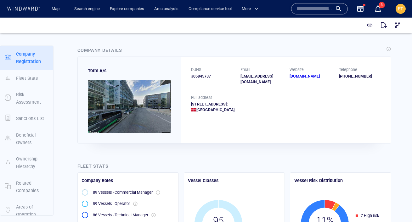
scroll to position [9, 0]
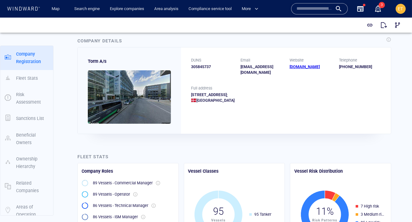
click at [137, 101] on img at bounding box center [129, 96] width 83 height 53
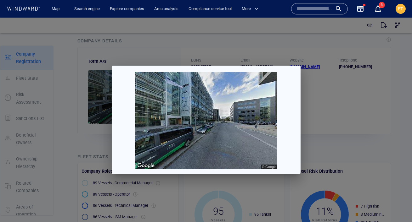
click at [312, 123] on div at bounding box center [206, 120] width 412 height 205
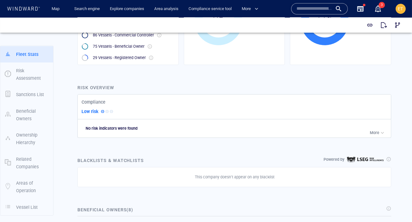
scroll to position [214, 0]
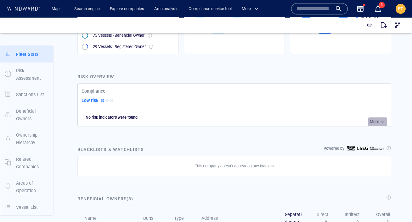
click at [378, 123] on p "More" at bounding box center [374, 122] width 9 height 6
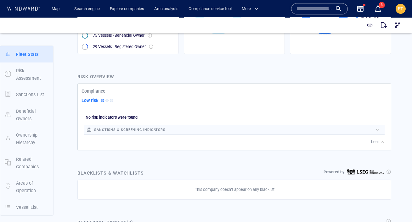
click at [312, 133] on div "sanctions & screening indicators" at bounding box center [234, 130] width 300 height 10
click at [316, 130] on div at bounding box center [268, 130] width 207 height 7
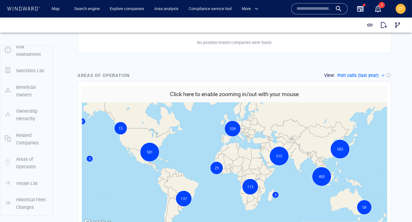
scroll to position [824, 0]
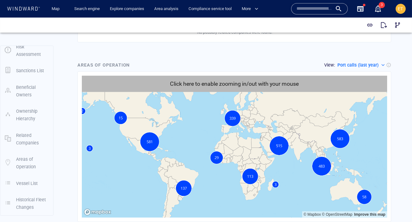
click at [191, 80] on h6 "Click here to enable zooming in/out with your mouse" at bounding box center [234, 84] width 129 height 9
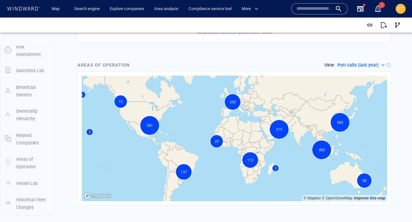
drag, startPoint x: 257, startPoint y: 102, endPoint x: 248, endPoint y: 98, distance: 10.0
click at [248, 98] on canvas "Map" at bounding box center [234, 139] width 305 height 126
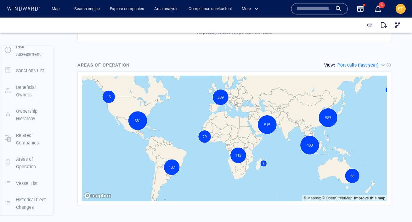
click at [230, 131] on canvas "Map" at bounding box center [234, 139] width 305 height 126
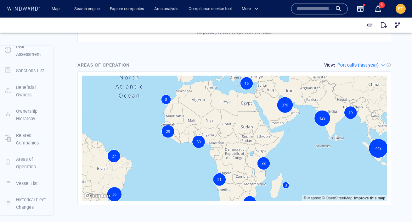
drag, startPoint x: 216, startPoint y: 125, endPoint x: 215, endPoint y: 120, distance: 5.3
click at [215, 120] on canvas "Map" at bounding box center [234, 139] width 305 height 126
click at [367, 61] on p "Port calls (last year)" at bounding box center [357, 65] width 41 height 8
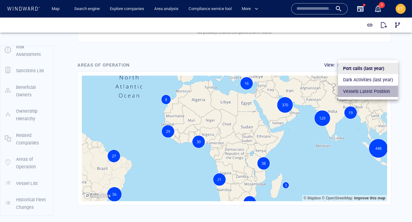
click at [369, 88] on p "Vessels Latest Position" at bounding box center [366, 92] width 47 height 8
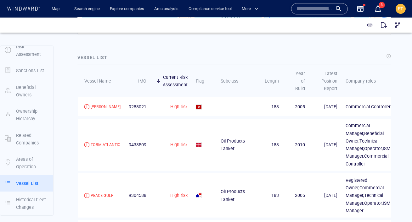
scroll to position [999, 0]
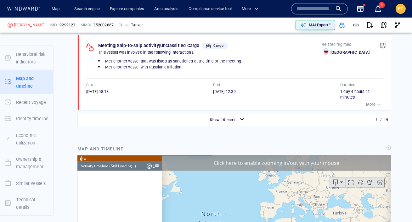
scroll to position [81, 0]
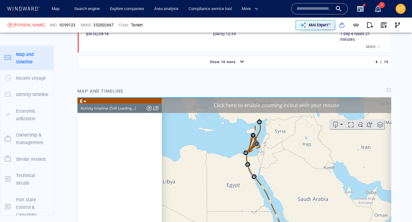
scroll to position [821, 0]
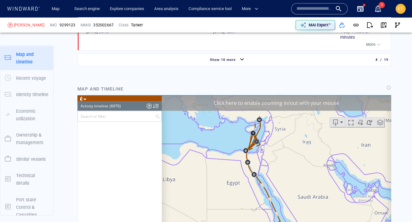
click at [214, 104] on div "Click here to enable zooming in/out with your mouse" at bounding box center [275, 103] width 229 height 16
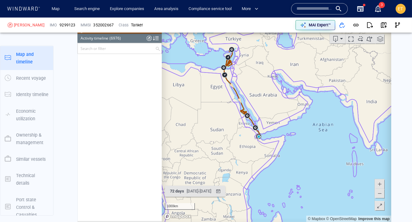
scroll to position [15263, 0]
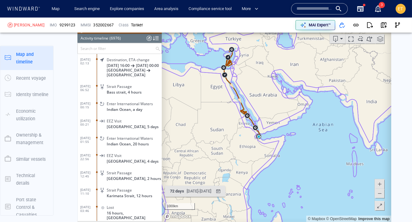
click at [125, 49] on input "text" at bounding box center [115, 48] width 77 height 10
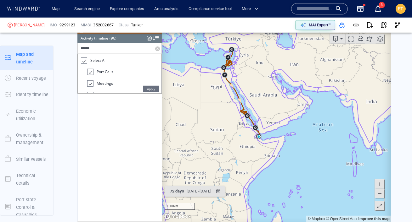
scroll to position [1534, 0]
type input "******"
click at [153, 91] on span "Apply" at bounding box center [151, 89] width 16 height 6
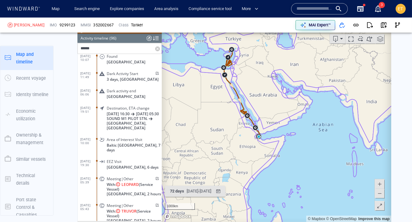
scroll to position [1410, 0]
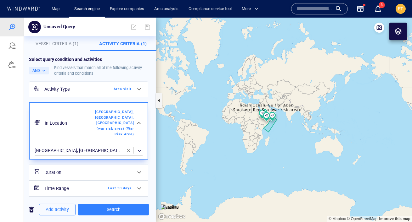
click at [119, 191] on span "Last 30 days" at bounding box center [113, 189] width 36 height 6
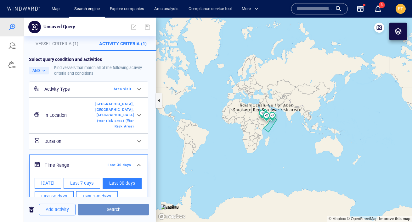
click at [112, 210] on span "Search" at bounding box center [113, 210] width 61 height 8
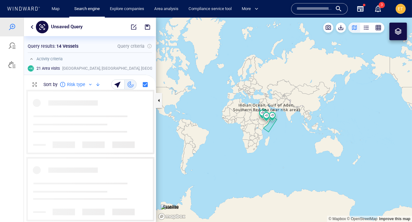
scroll to position [132, 132]
click at [287, 147] on canvas "Map" at bounding box center [284, 120] width 256 height 205
click at [278, 136] on canvas "Map" at bounding box center [284, 120] width 256 height 205
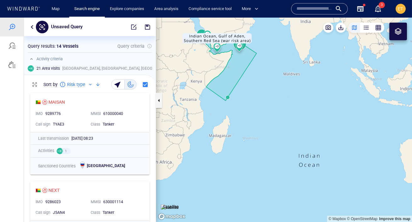
drag, startPoint x: 261, startPoint y: 114, endPoint x: 276, endPoint y: 171, distance: 59.3
click at [276, 171] on canvas "Map" at bounding box center [284, 120] width 256 height 205
click at [278, 142] on canvas "Map" at bounding box center [284, 120] width 256 height 205
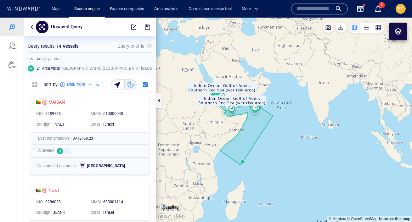
click at [278, 142] on canvas "Map" at bounding box center [284, 120] width 256 height 205
drag, startPoint x: 271, startPoint y: 133, endPoint x: 305, endPoint y: 162, distance: 44.7
click at [305, 162] on canvas "Map" at bounding box center [284, 120] width 256 height 205
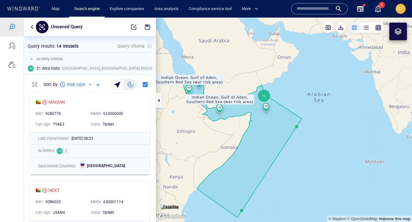
click at [215, 144] on canvas "Map" at bounding box center [284, 120] width 256 height 205
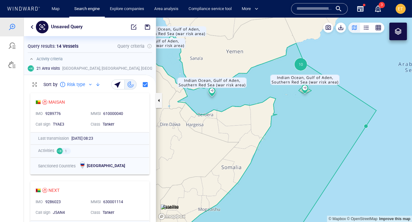
drag, startPoint x: 220, startPoint y: 133, endPoint x: 203, endPoint y: 140, distance: 18.6
click at [203, 140] on canvas "Map" at bounding box center [284, 120] width 256 height 205
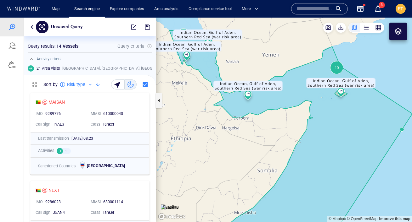
drag, startPoint x: 203, startPoint y: 140, endPoint x: 250, endPoint y: 176, distance: 59.9
click at [250, 176] on canvas "Map" at bounding box center [284, 120] width 256 height 205
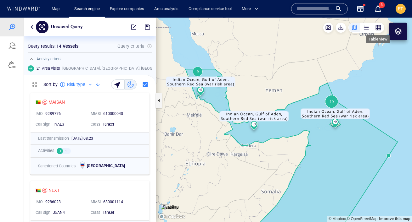
click at [378, 29] on div "button" at bounding box center [378, 28] width 6 height 6
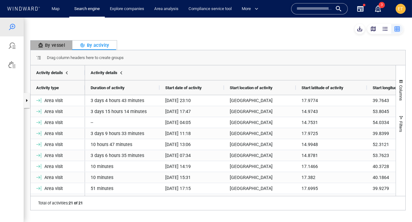
click at [56, 47] on div "By vessel" at bounding box center [51, 46] width 27 height 8
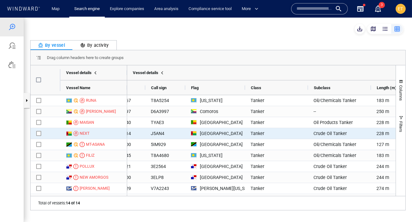
scroll to position [0, 0]
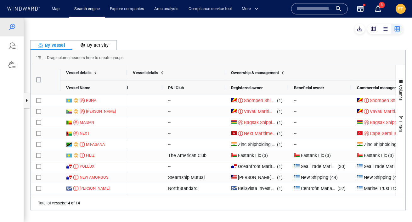
click at [103, 47] on div "By activity" at bounding box center [94, 46] width 29 height 8
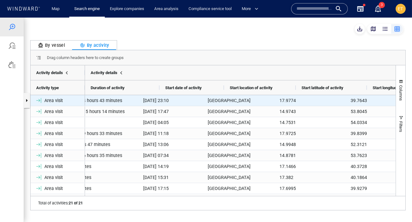
scroll to position [0, 22]
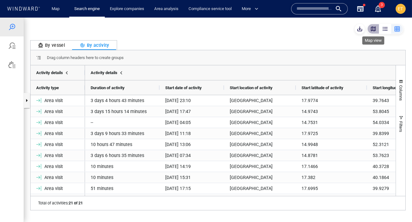
click at [373, 30] on div "button" at bounding box center [373, 29] width 6 height 6
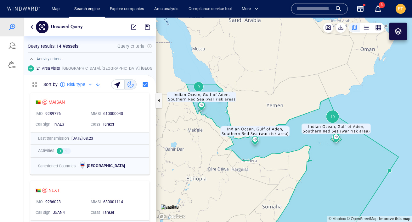
drag, startPoint x: 279, startPoint y: 68, endPoint x: 273, endPoint y: 84, distance: 16.7
click at [273, 84] on canvas "Map" at bounding box center [284, 120] width 256 height 205
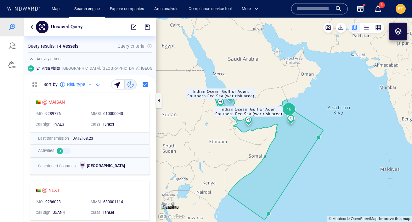
drag, startPoint x: 230, startPoint y: 171, endPoint x: 236, endPoint y: 143, distance: 28.3
click at [236, 143] on canvas "Map" at bounding box center [284, 120] width 256 height 205
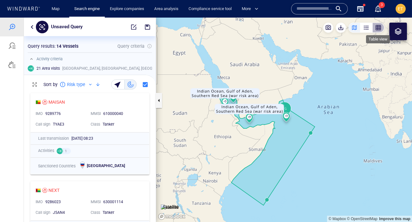
click at [379, 29] on div "button" at bounding box center [378, 28] width 6 height 6
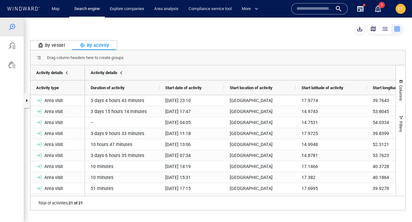
click at [375, 31] on div "button" at bounding box center [373, 29] width 6 height 6
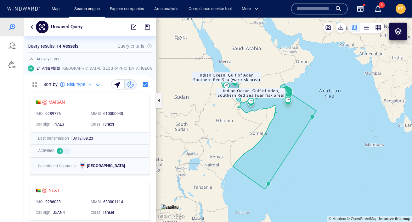
drag, startPoint x: 299, startPoint y: 85, endPoint x: 300, endPoint y: 69, distance: 15.8
click at [300, 69] on canvas "Map" at bounding box center [284, 120] width 256 height 205
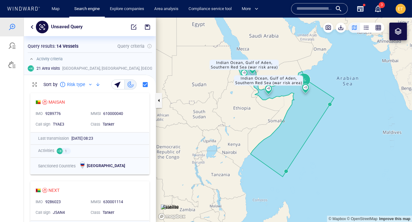
drag, startPoint x: 189, startPoint y: 57, endPoint x: 215, endPoint y: 60, distance: 26.0
click at [215, 60] on canvas "Map" at bounding box center [284, 120] width 256 height 205
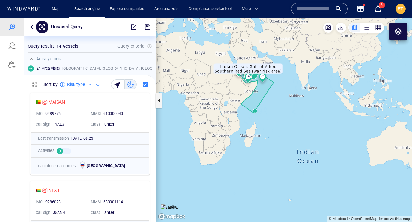
drag, startPoint x: 205, startPoint y: 85, endPoint x: 238, endPoint y: 93, distance: 33.8
click at [238, 93] on canvas "Map" at bounding box center [284, 120] width 256 height 205
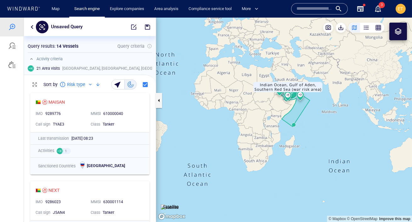
drag, startPoint x: 224, startPoint y: 110, endPoint x: 259, endPoint y: 118, distance: 36.3
click at [259, 118] on canvas "Map" at bounding box center [284, 120] width 256 height 205
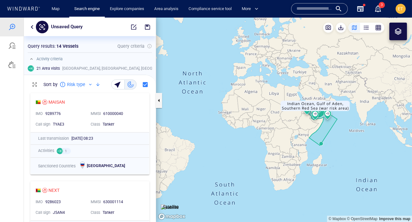
drag, startPoint x: 245, startPoint y: 102, endPoint x: 262, endPoint y: 110, distance: 18.9
click at [262, 110] on canvas "Map" at bounding box center [284, 120] width 256 height 205
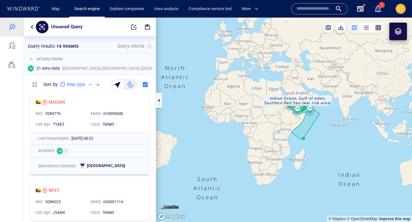
drag, startPoint x: 315, startPoint y: 119, endPoint x: 288, endPoint y: 123, distance: 27.0
click at [288, 123] on canvas "Map" at bounding box center [284, 120] width 256 height 205
drag, startPoint x: 288, startPoint y: 123, endPoint x: 281, endPoint y: 122, distance: 6.9
click at [281, 122] on canvas "Map" at bounding box center [284, 120] width 256 height 205
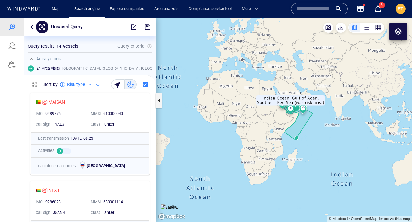
click at [283, 121] on canvas "Map" at bounding box center [284, 120] width 256 height 205
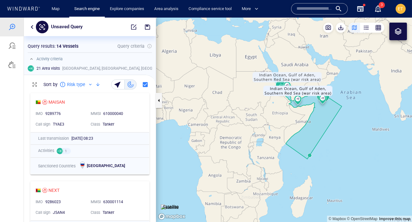
click at [286, 120] on canvas "Map" at bounding box center [284, 120] width 256 height 205
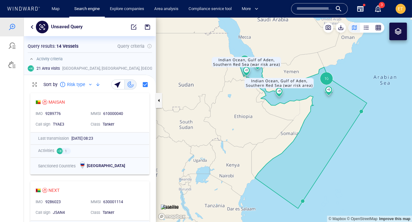
drag, startPoint x: 285, startPoint y: 120, endPoint x: 234, endPoint y: 127, distance: 52.1
click at [234, 127] on canvas "Map" at bounding box center [284, 120] width 256 height 205
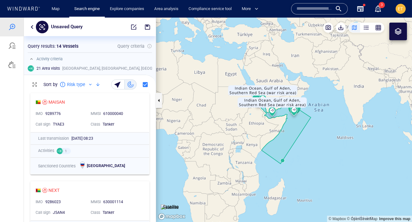
drag, startPoint x: 214, startPoint y: 126, endPoint x: 249, endPoint y: 126, distance: 35.2
click at [249, 126] on canvas "Map" at bounding box center [284, 120] width 256 height 205
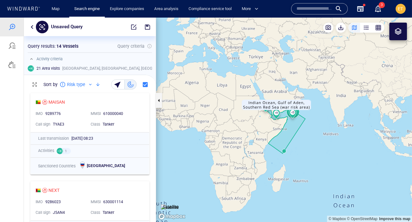
click at [395, 10] on div "ET" at bounding box center [400, 9] width 10 height 10
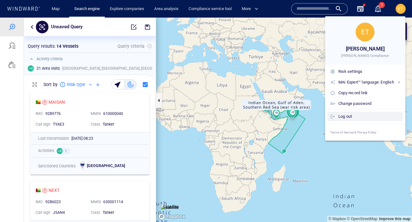
click at [338, 119] on div "Log out" at bounding box center [369, 116] width 62 height 7
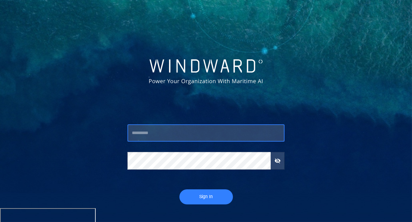
click at [152, 134] on input "text" at bounding box center [205, 133] width 157 height 17
type input "*******"
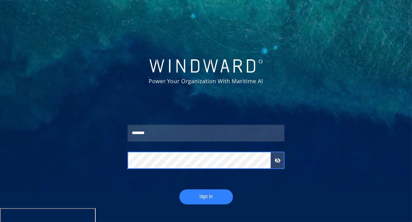
click at [179, 190] on button "Sign In" at bounding box center [205, 197] width 53 height 15
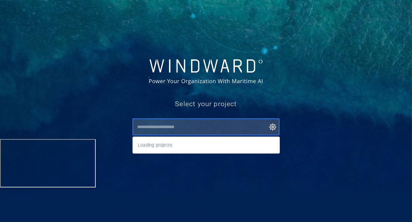
click at [157, 132] on input "text" at bounding box center [207, 126] width 144 height 11
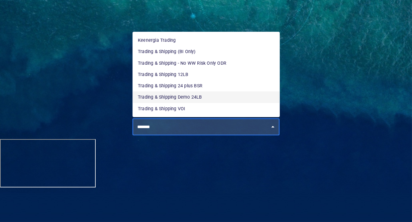
click at [186, 97] on li "Trading & Shipping Demo 24LB" at bounding box center [206, 97] width 147 height 11
type input "**********"
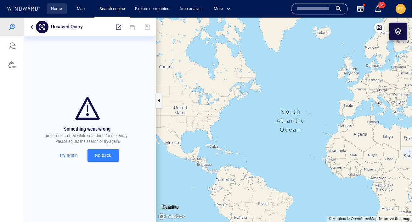
click at [61, 5] on link "Home" at bounding box center [57, 8] width 16 height 11
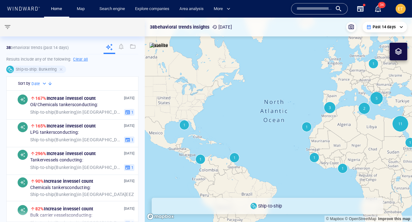
drag, startPoint x: 247, startPoint y: 120, endPoint x: 237, endPoint y: 110, distance: 14.2
click at [237, 110] on canvas "Map" at bounding box center [278, 120] width 267 height 205
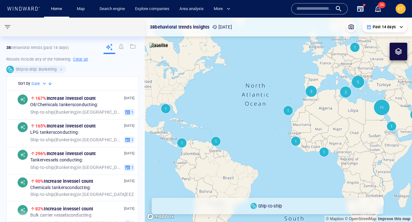
drag, startPoint x: 265, startPoint y: 102, endPoint x: 257, endPoint y: 88, distance: 16.0
click at [257, 88] on canvas "Map" at bounding box center [278, 120] width 267 height 205
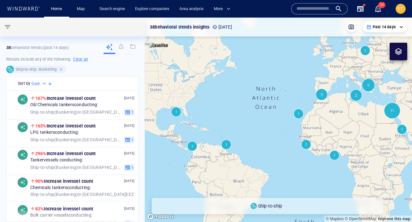
click at [62, 70] on div at bounding box center [62, 70] width 6 height 6
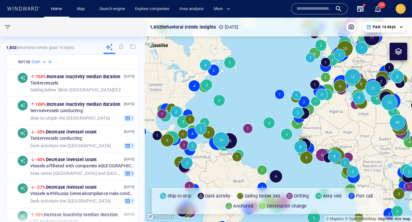
drag, startPoint x: 244, startPoint y: 90, endPoint x: 225, endPoint y: 76, distance: 23.5
click at [225, 76] on canvas "Map" at bounding box center [278, 120] width 267 height 205
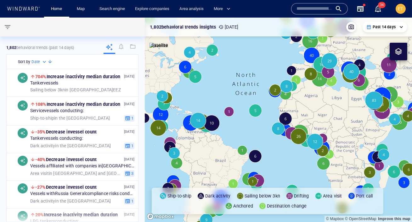
drag, startPoint x: 304, startPoint y: 108, endPoint x: 288, endPoint y: 110, distance: 15.8
click at [288, 110] on canvas "Map" at bounding box center [278, 120] width 267 height 205
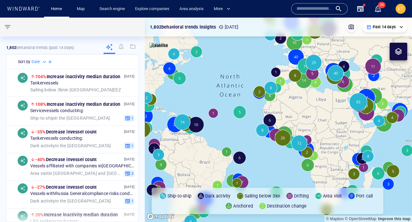
click at [386, 27] on p "Past 14 days" at bounding box center [384, 27] width 23 height 6
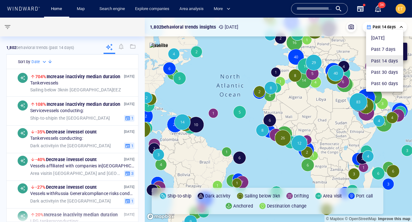
click at [383, 39] on li "Today" at bounding box center [384, 37] width 37 height 11
type input "**********"
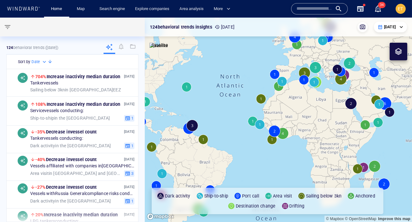
drag, startPoint x: 310, startPoint y: 116, endPoint x: 225, endPoint y: 107, distance: 85.4
click at [225, 107] on canvas "Map" at bounding box center [278, 120] width 267 height 205
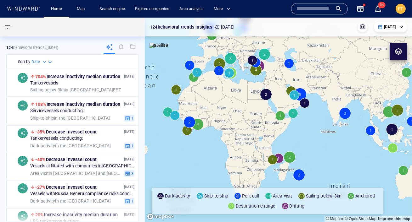
drag, startPoint x: 263, startPoint y: 114, endPoint x: 242, endPoint y: 115, distance: 20.9
click at [242, 115] on canvas "Map" at bounding box center [278, 120] width 267 height 205
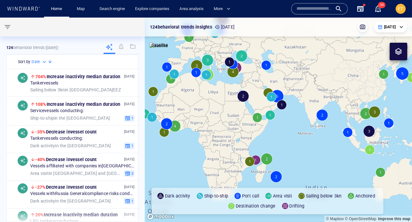
click at [259, 128] on canvas "Map" at bounding box center [278, 120] width 267 height 205
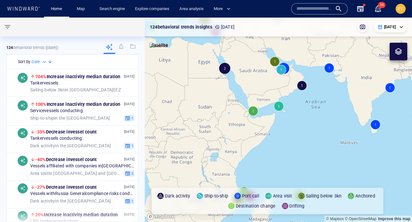
drag, startPoint x: 273, startPoint y: 92, endPoint x: 269, endPoint y: 99, distance: 7.3
click at [269, 99] on canvas "Map" at bounding box center [278, 120] width 267 height 205
click at [264, 119] on canvas "Map" at bounding box center [278, 120] width 267 height 205
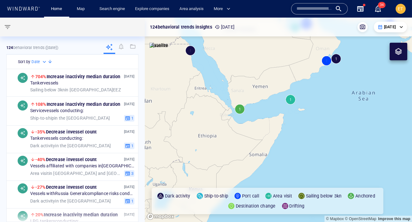
click at [246, 128] on canvas "Map" at bounding box center [278, 120] width 267 height 205
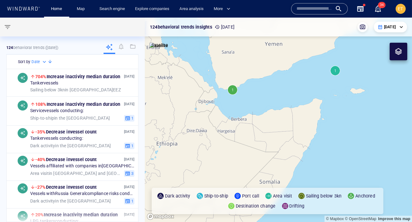
click at [232, 92] on canvas "Map" at bounding box center [278, 120] width 267 height 205
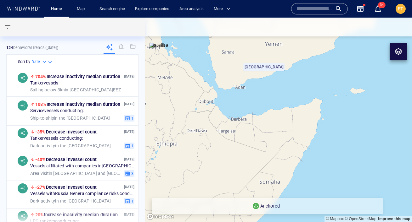
click at [256, 99] on canvas "Map" at bounding box center [278, 120] width 267 height 205
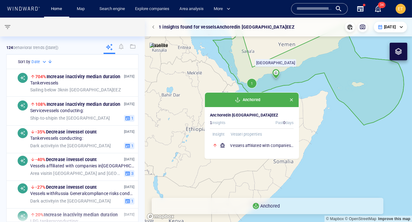
click at [266, 206] on p "Anchored" at bounding box center [270, 207] width 20 height 8
click at [250, 99] on span "Anchored" at bounding box center [252, 100] width 18 height 6
click at [233, 120] on div "1 insights Past 0 days" at bounding box center [252, 123] width 84 height 6
click at [175, 98] on canvas "Map" at bounding box center [278, 120] width 267 height 205
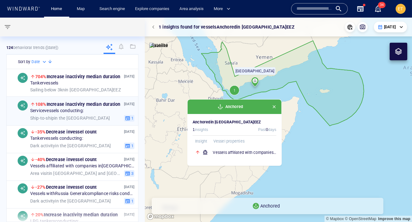
click at [71, 109] on span "Service vessels conducting:" at bounding box center [56, 111] width 53 height 6
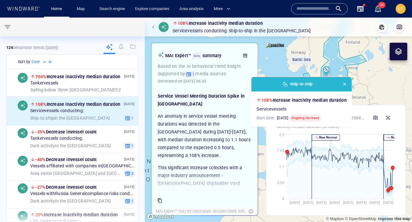
drag, startPoint x: 313, startPoint y: 62, endPoint x: 295, endPoint y: 63, distance: 18.3
click at [295, 63] on canvas "Map" at bounding box center [278, 120] width 267 height 205
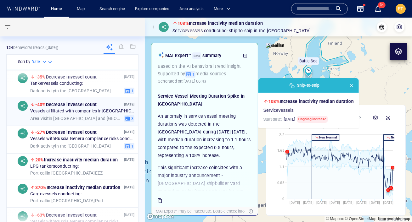
scroll to position [56, 0]
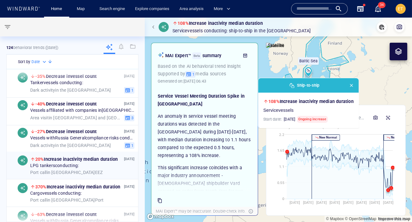
click at [83, 168] on div "LPG tankers conducting:" at bounding box center [82, 166] width 104 height 6
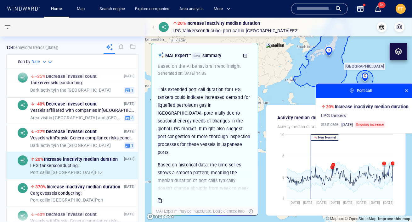
scroll to position [67, 0]
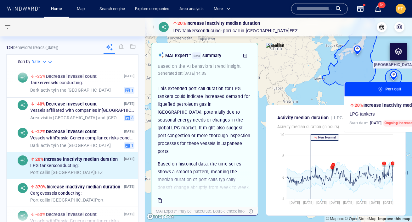
drag, startPoint x: 278, startPoint y: 75, endPoint x: 307, endPoint y: 73, distance: 28.7
click at [307, 73] on canvas "Map" at bounding box center [278, 120] width 267 height 205
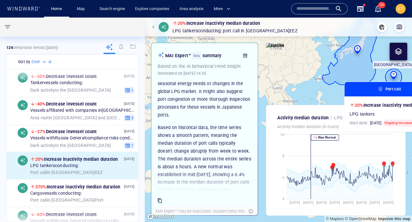
scroll to position [123, 0]
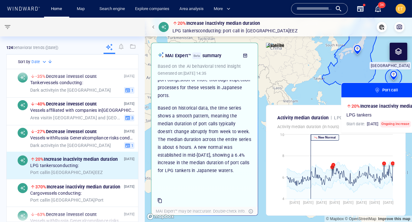
drag, startPoint x: 308, startPoint y: 92, endPoint x: 305, endPoint y: 93, distance: 3.3
click at [305, 93] on canvas "Map" at bounding box center [278, 120] width 267 height 205
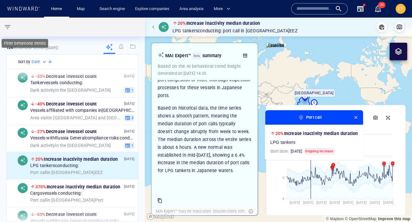
click at [4, 28] on span "button" at bounding box center [8, 27] width 8 height 8
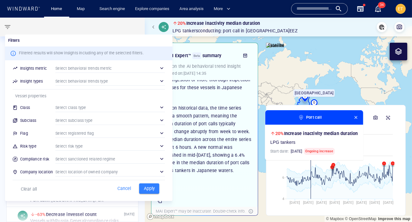
click at [124, 65] on div "​" at bounding box center [109, 68] width 109 height 9
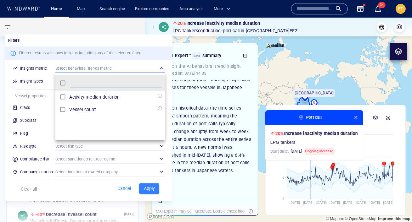
scroll to position [63, 109]
click at [168, 71] on div at bounding box center [206, 111] width 412 height 222
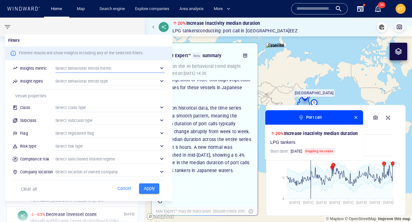
click at [159, 68] on div "​" at bounding box center [109, 68] width 109 height 9
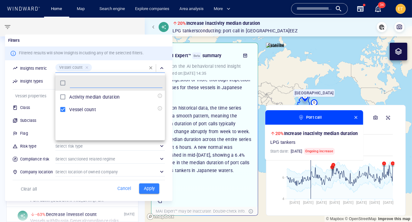
click at [44, 87] on div at bounding box center [206, 111] width 412 height 222
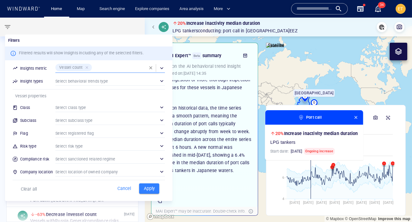
click at [100, 81] on div "​" at bounding box center [109, 80] width 109 height 9
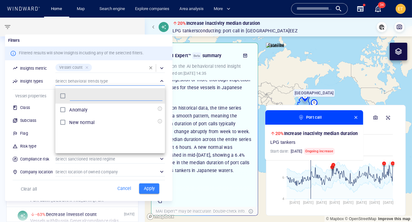
click at [94, 109] on div "Anomaly" at bounding box center [115, 110] width 93 height 8
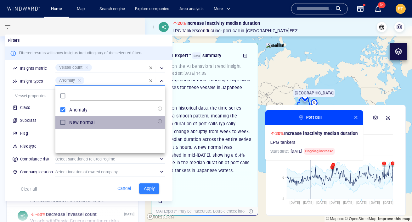
click at [78, 120] on p "New normal" at bounding box center [81, 123] width 25 height 8
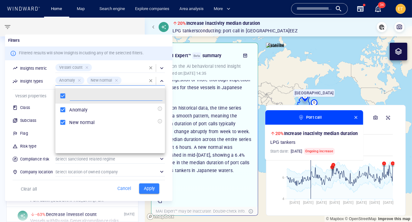
click at [40, 98] on div at bounding box center [206, 111] width 412 height 222
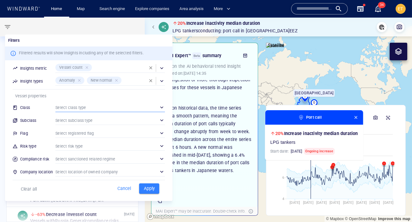
click at [78, 109] on div "​" at bounding box center [109, 107] width 109 height 9
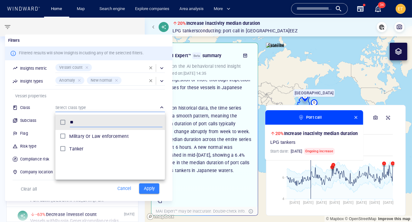
type input "**"
click at [79, 149] on p "Tanker" at bounding box center [76, 149] width 14 height 8
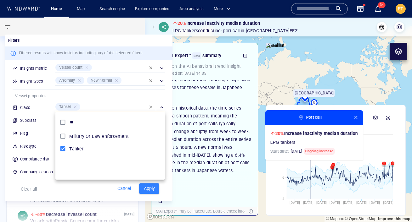
click at [35, 128] on div at bounding box center [206, 111] width 412 height 222
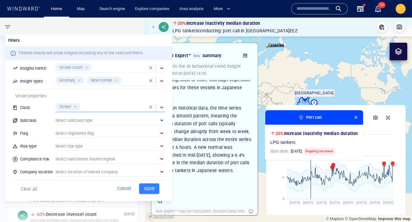
click at [69, 118] on div "​" at bounding box center [109, 120] width 109 height 9
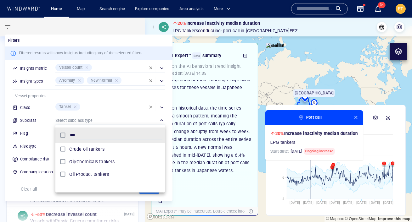
type input "***"
click at [97, 162] on p "Oil/Chemicals tankers" at bounding box center [91, 162] width 45 height 8
click at [44, 181] on div at bounding box center [206, 111] width 412 height 222
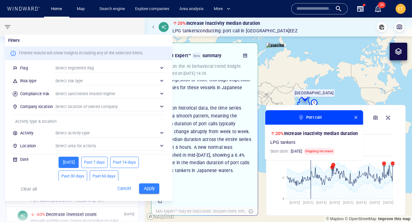
scroll to position [70, 0]
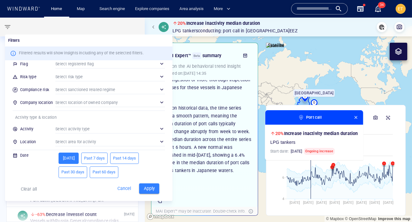
click at [115, 128] on div "​" at bounding box center [109, 128] width 109 height 9
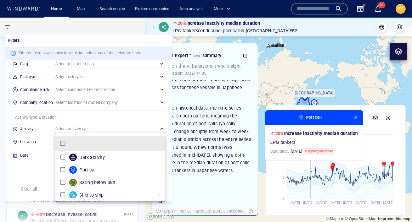
scroll to position [63, 109]
click at [43, 170] on div at bounding box center [206, 111] width 412 height 222
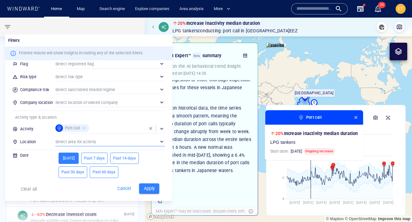
click at [87, 143] on div "​" at bounding box center [109, 141] width 109 height 9
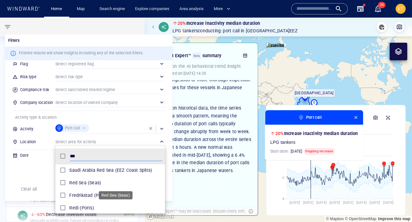
type input "***"
click at [87, 184] on span "Red Sea (Seas)" at bounding box center [115, 183] width 93 height 8
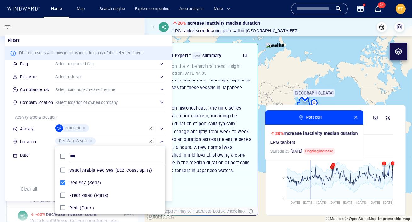
click at [31, 186] on div at bounding box center [206, 111] width 412 height 222
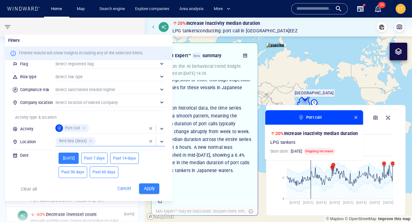
click at [96, 157] on span "Past 7 days" at bounding box center [94, 158] width 21 height 7
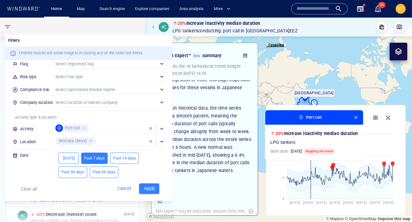
click at [154, 189] on span "Apply" at bounding box center [149, 189] width 14 height 8
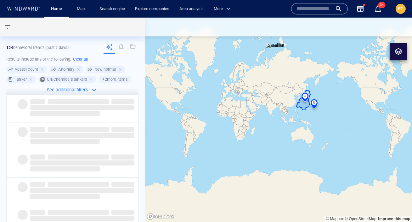
scroll to position [70, 0]
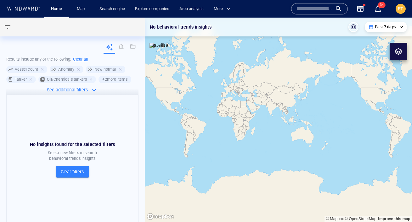
click at [112, 77] on h6 "+ 2 more items" at bounding box center [114, 79] width 25 height 6
click at [107, 79] on h6 "+ 2 more items" at bounding box center [114, 79] width 25 height 6
click at [93, 90] on icon "button" at bounding box center [94, 90] width 4 height 2
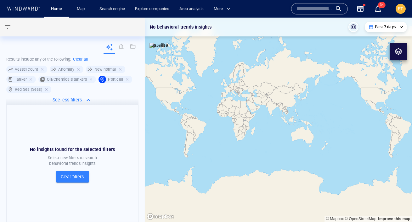
click at [46, 89] on div at bounding box center [47, 90] width 6 height 6
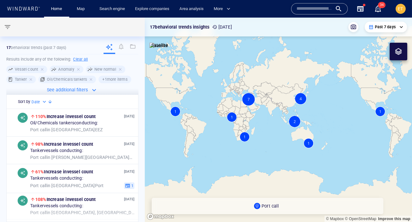
click at [261, 115] on canvas "Map" at bounding box center [278, 120] width 267 height 205
click at [252, 106] on canvas "Map" at bounding box center [278, 120] width 267 height 205
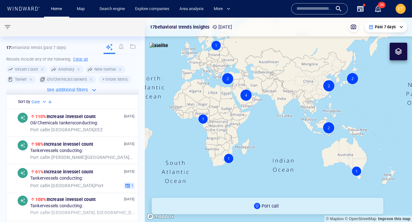
click at [252, 106] on canvas "Map" at bounding box center [278, 120] width 267 height 205
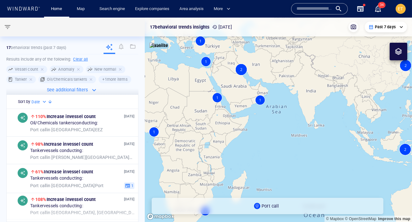
click at [241, 70] on canvas "Map" at bounding box center [278, 120] width 267 height 205
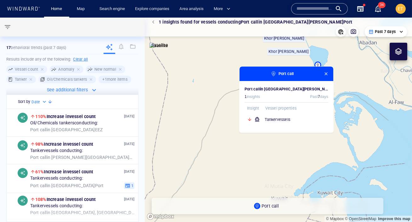
drag, startPoint x: 236, startPoint y: 145, endPoint x: 184, endPoint y: 140, distance: 51.5
click at [184, 140] on canvas "Map" at bounding box center [278, 120] width 267 height 205
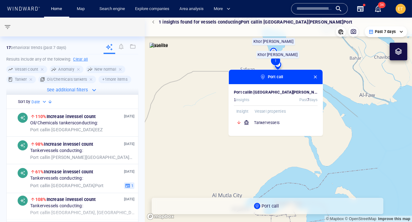
click at [266, 79] on div "Port call" at bounding box center [272, 77] width 78 height 6
click at [264, 111] on span "Vessel properties" at bounding box center [270, 111] width 31 height 5
click at [67, 124] on span "Oil/Chemicals tankers conducting:" at bounding box center [64, 124] width 68 height 6
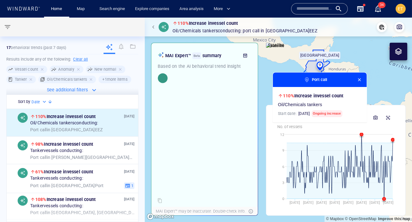
click at [300, 73] on div "Port call" at bounding box center [320, 80] width 94 height 14
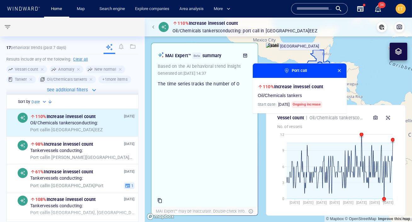
drag, startPoint x: 300, startPoint y: 59, endPoint x: 285, endPoint y: 54, distance: 16.2
click at [281, 51] on div "© Mapbox © OpenStreetMap Improve this map Satellite [GEOGRAPHIC_DATA] Port call…" at bounding box center [278, 120] width 267 height 205
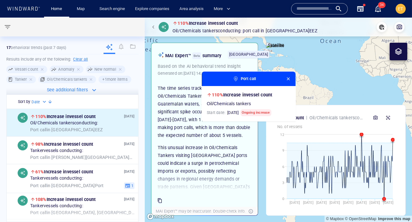
drag, startPoint x: 320, startPoint y: 61, endPoint x: 257, endPoint y: 68, distance: 63.4
click at [257, 68] on div "110% Increase in vessel count Oil/Chemicals tankers conducting: Port call in [G…" at bounding box center [278, 120] width 267 height 205
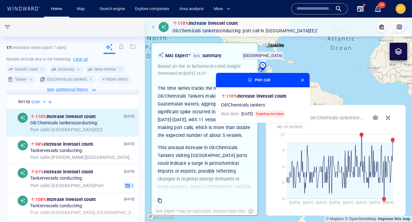
drag, startPoint x: 307, startPoint y: 65, endPoint x: 321, endPoint y: 66, distance: 14.2
click at [321, 66] on canvas "Map" at bounding box center [278, 120] width 267 height 205
click at [302, 80] on span "button" at bounding box center [302, 80] width 5 height 5
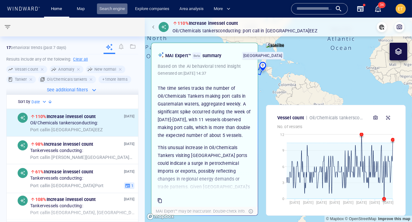
click at [113, 11] on link "Search engine" at bounding box center [112, 8] width 31 height 11
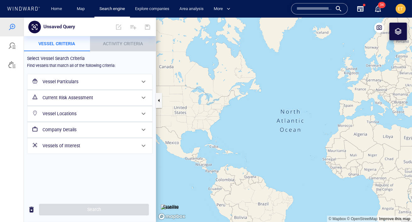
click at [120, 42] on span "Activity Criteria" at bounding box center [123, 43] width 40 height 5
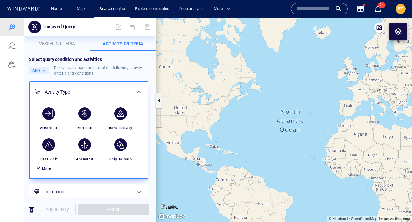
click at [80, 115] on div "button" at bounding box center [84, 114] width 13 height 13
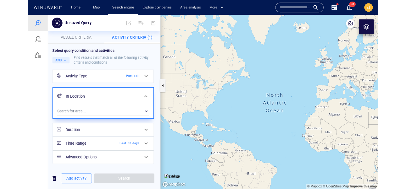
scroll to position [3, 0]
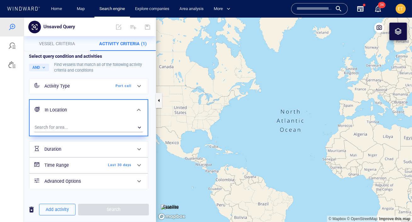
click at [304, 11] on input "text" at bounding box center [314, 8] width 36 height 9
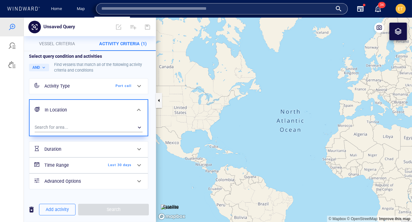
click at [299, 47] on canvas "Map" at bounding box center [284, 120] width 256 height 205
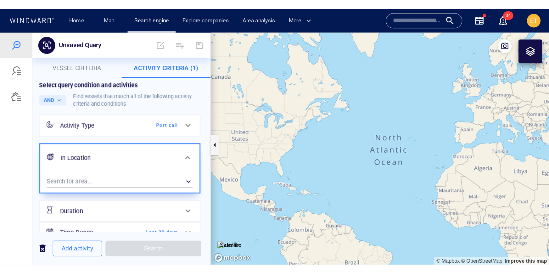
scroll to position [0, 0]
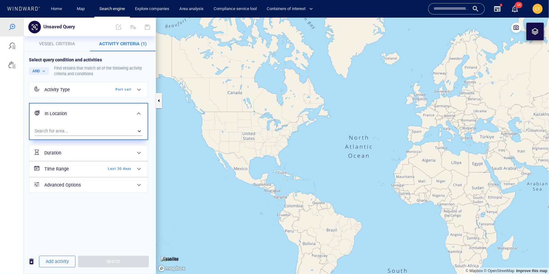
click at [296, 107] on canvas "Map" at bounding box center [352, 145] width 393 height 256
drag, startPoint x: 260, startPoint y: 119, endPoint x: 267, endPoint y: 119, distance: 7.2
click at [267, 119] on canvas "Map" at bounding box center [352, 145] width 393 height 256
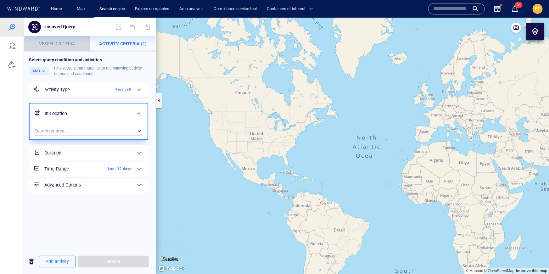
click at [63, 42] on span "Vessel criteria" at bounding box center [57, 43] width 36 height 5
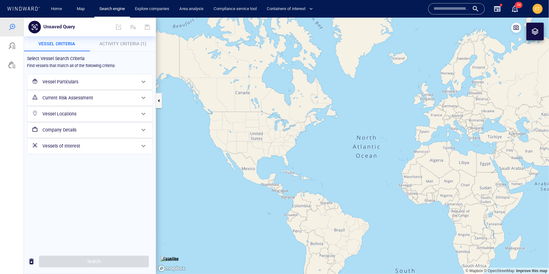
click at [118, 82] on h6 "Vessel Particulars" at bounding box center [88, 82] width 93 height 8
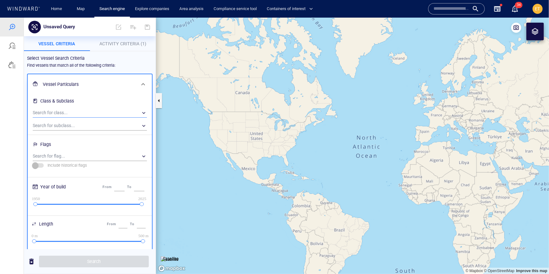
click at [86, 112] on div "​" at bounding box center [90, 112] width 114 height 9
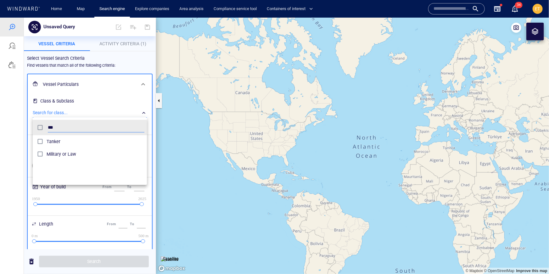
scroll to position [63, 114]
type input "****"
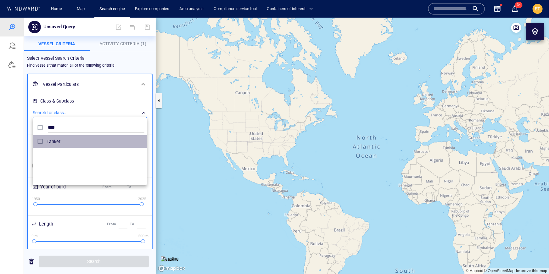
click at [60, 143] on span "Tanker" at bounding box center [96, 141] width 98 height 8
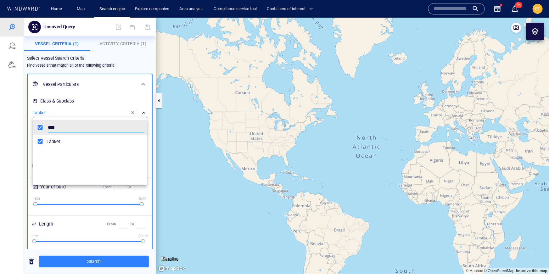
click at [94, 73] on div at bounding box center [274, 145] width 549 height 256
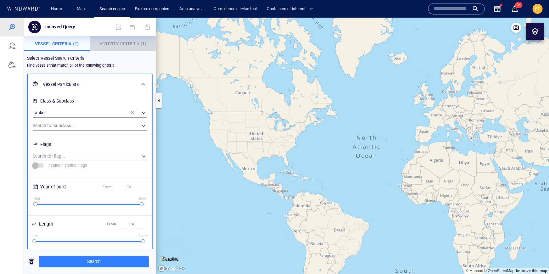
click at [140, 46] on p "Activity Criteria (1)" at bounding box center [123, 44] width 59 height 8
